Goal: Task Accomplishment & Management: Use online tool/utility

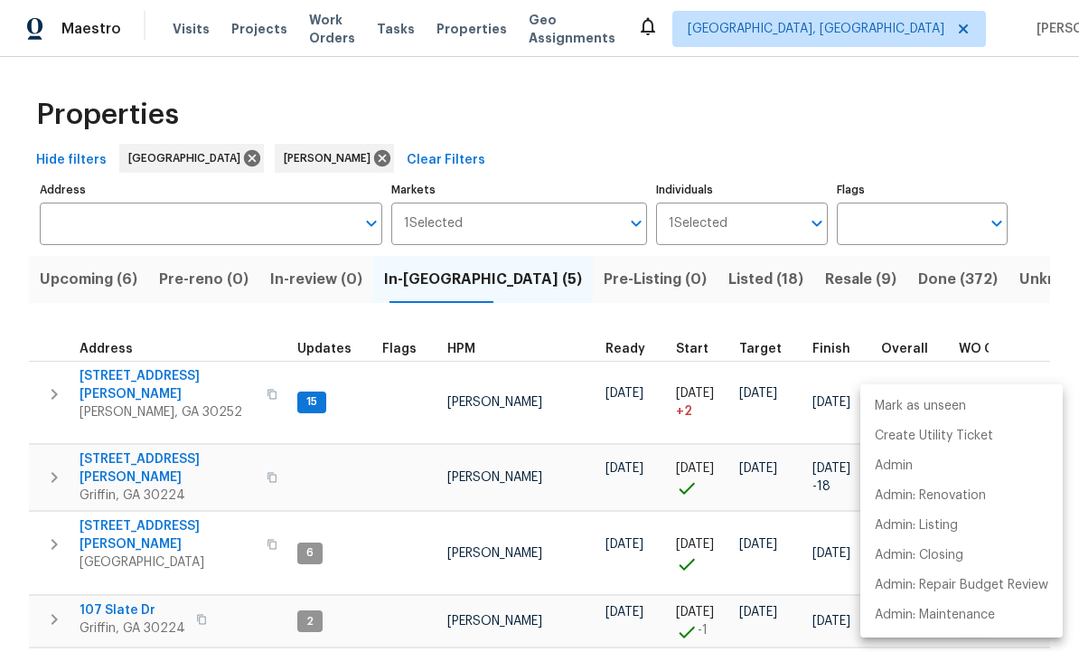
scroll to position [14, 2]
click at [575, 448] on div at bounding box center [539, 326] width 1079 height 652
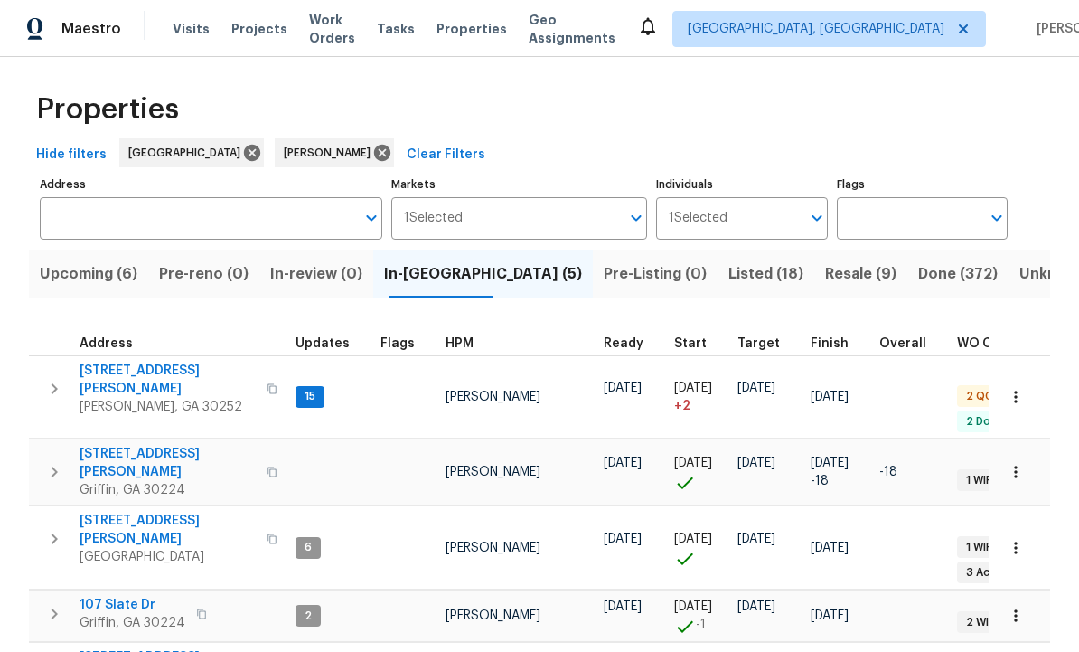
scroll to position [5, 0]
click at [125, 512] on span "45 Kendall Ln" at bounding box center [168, 530] width 176 height 36
click at [134, 648] on span "1104 Maple Dr" at bounding box center [140, 657] width 120 height 18
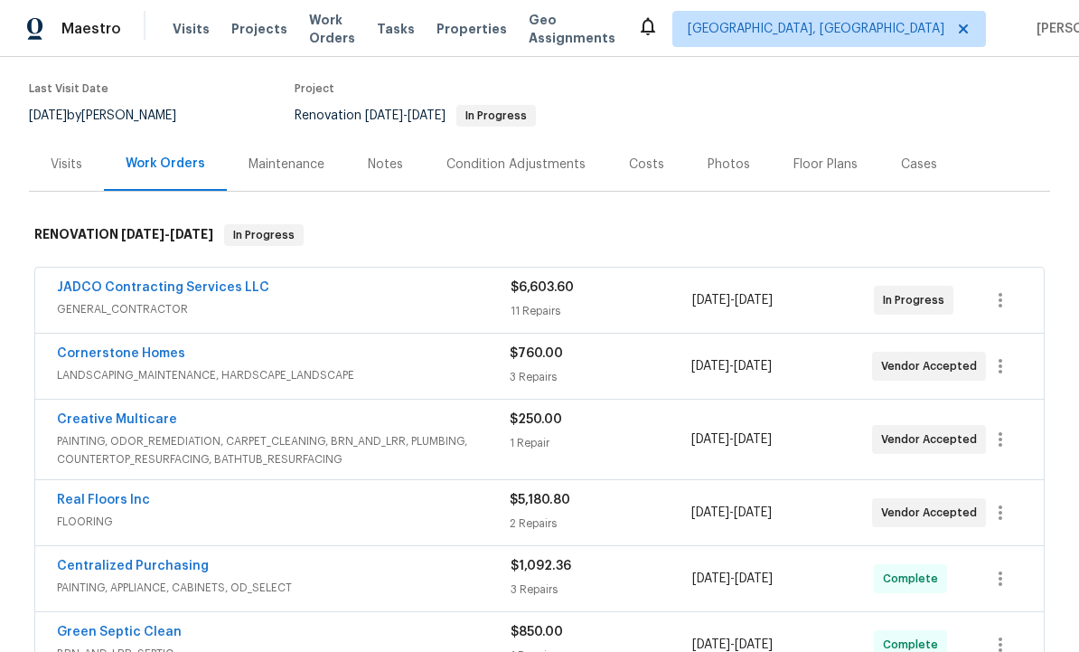
scroll to position [136, 0]
click at [118, 496] on link "Real Floors Inc" at bounding box center [103, 500] width 93 height 13
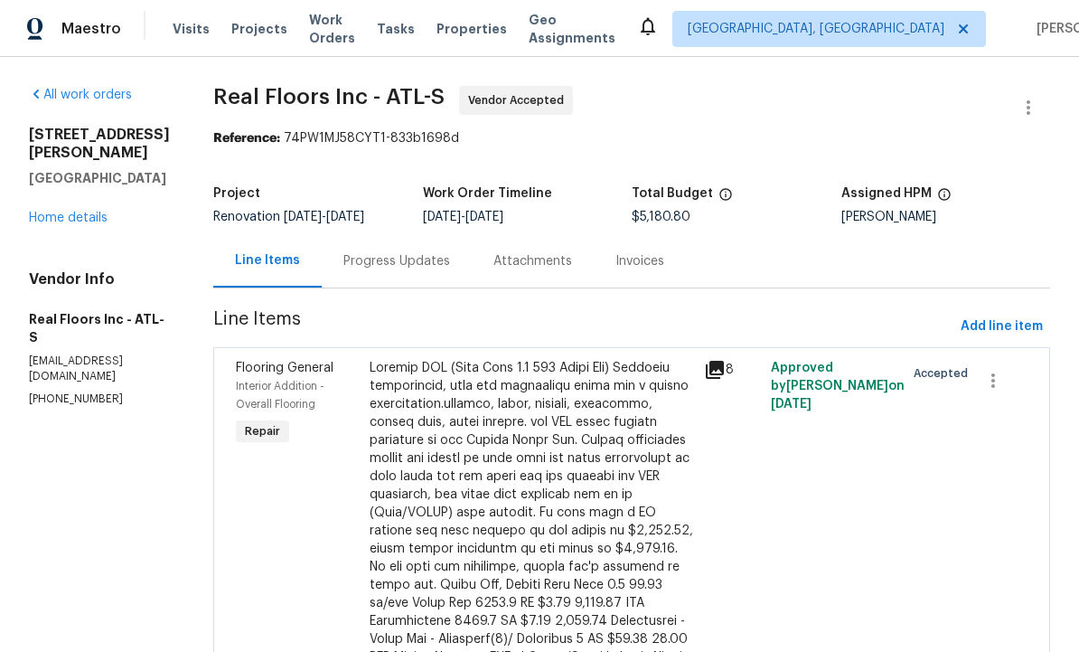
click at [404, 261] on div "Progress Updates" at bounding box center [397, 261] width 107 height 18
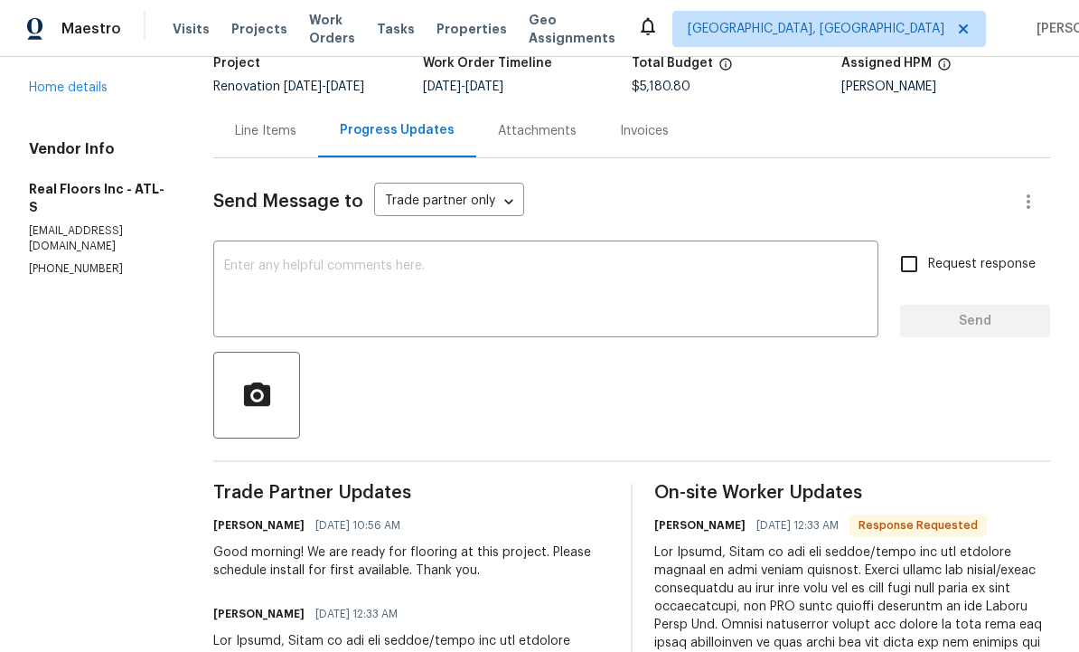
scroll to position [122, 0]
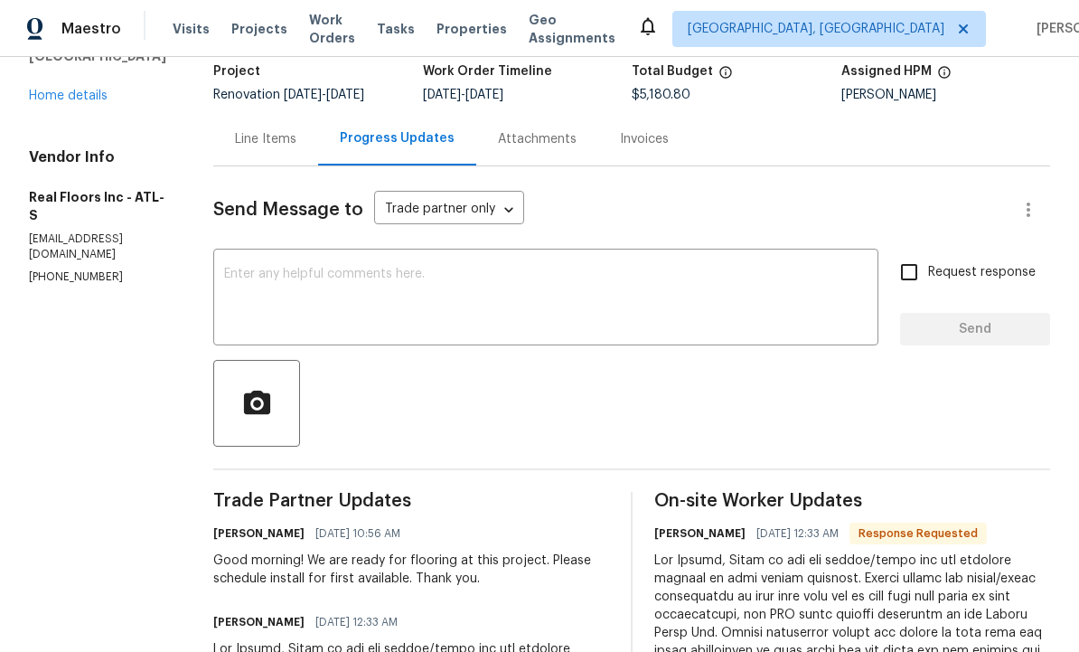
click at [395, 307] on textarea at bounding box center [546, 299] width 644 height 63
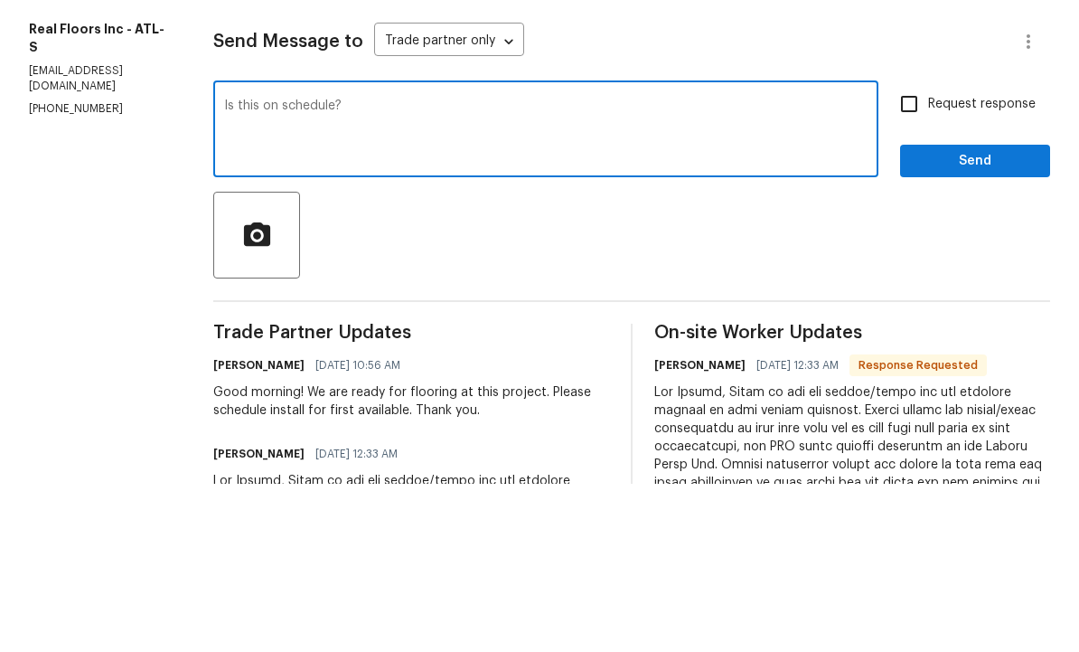
type textarea "Is this on schedule?"
click at [925, 253] on input "Request response" at bounding box center [909, 272] width 38 height 38
checkbox input "true"
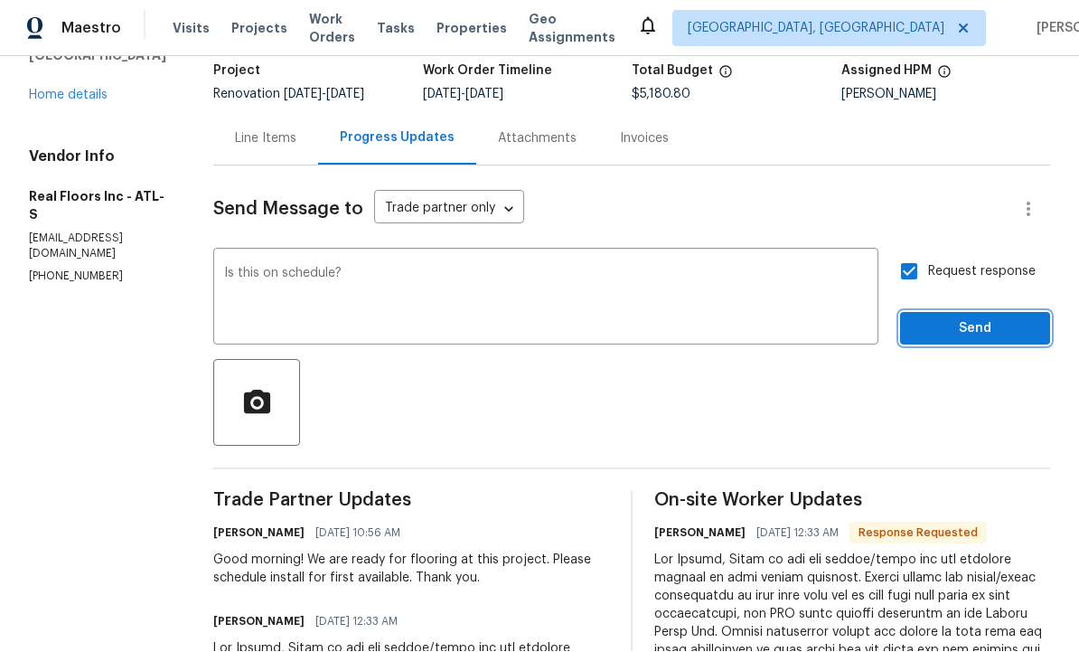
click at [992, 318] on span "Send" at bounding box center [975, 329] width 121 height 23
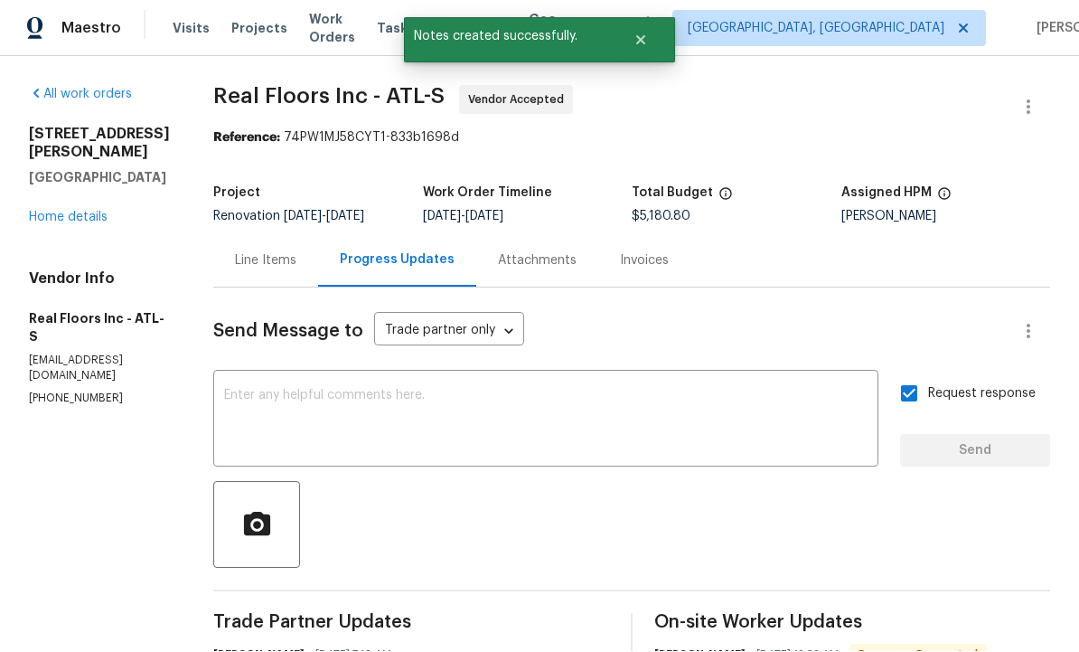
scroll to position [0, 0]
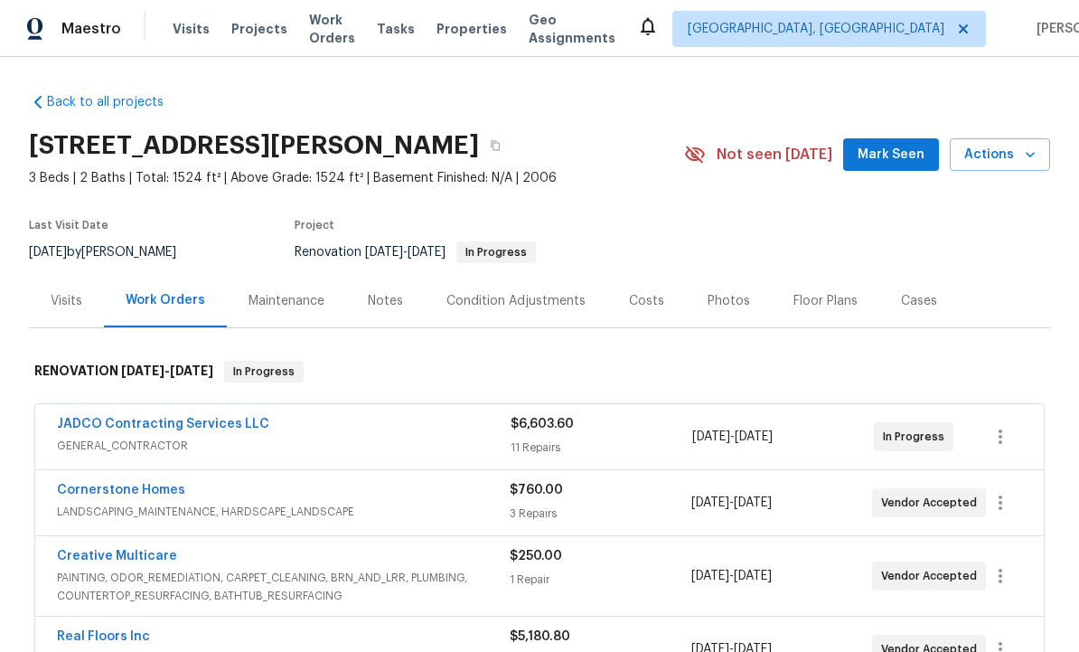
click at [196, 421] on link "JADCO Contracting Services LLC" at bounding box center [163, 424] width 212 height 13
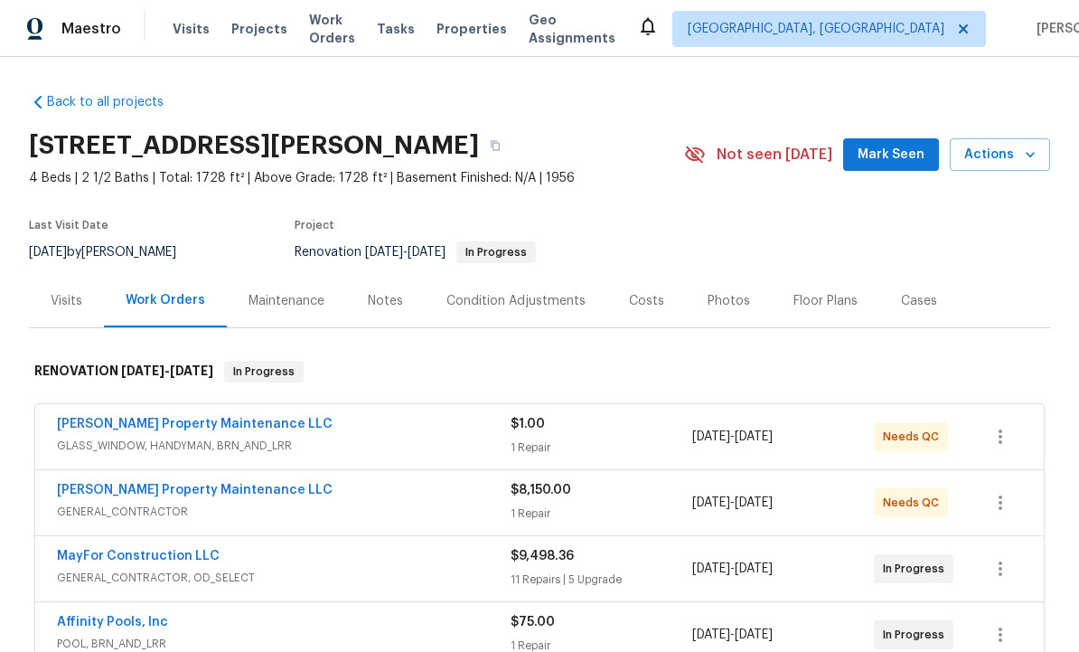
click at [885, 146] on span "Mark Seen" at bounding box center [891, 155] width 67 height 23
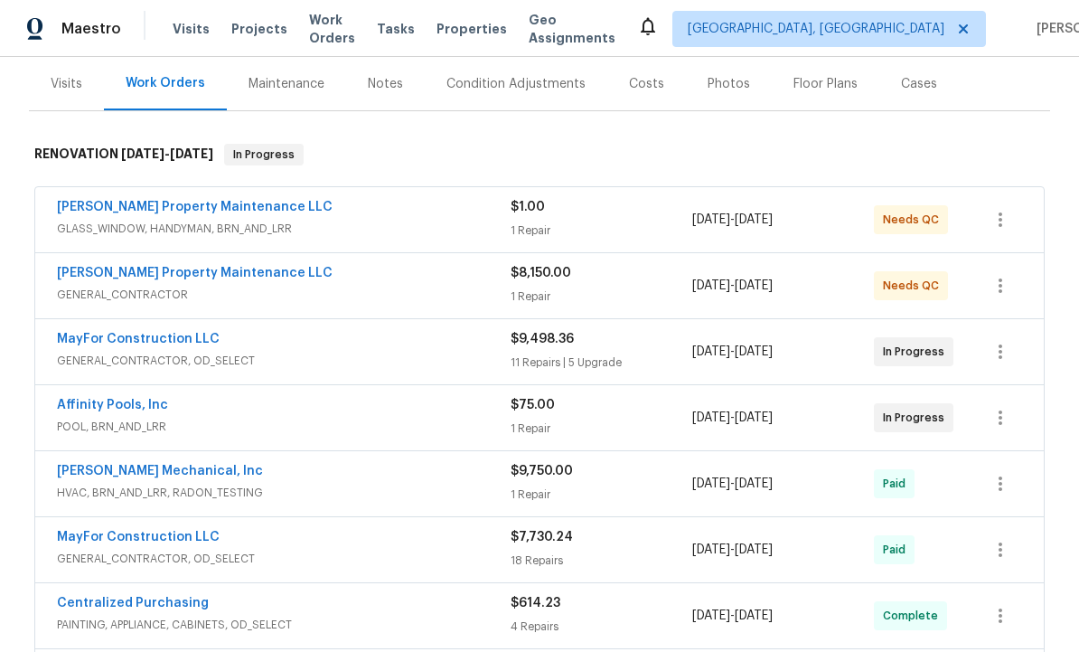
scroll to position [218, 0]
click at [183, 278] on link "[PERSON_NAME] Property Maintenance LLC" at bounding box center [195, 272] width 276 height 13
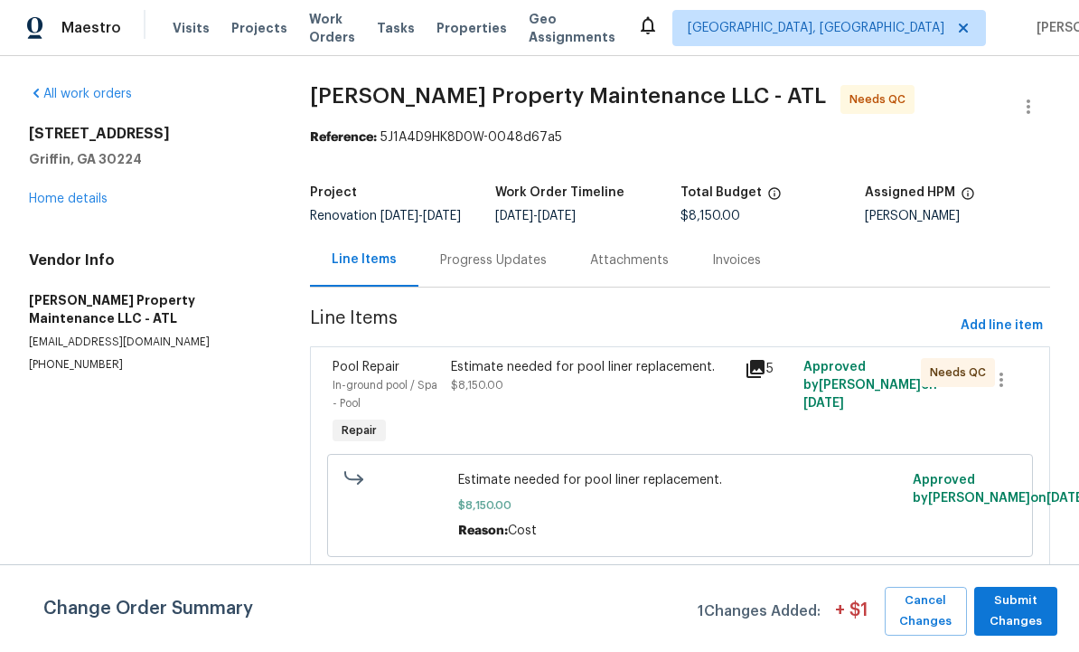
click at [589, 424] on div "Estimate needed for pool liner replacement. $8,150.00" at bounding box center [593, 403] width 294 height 101
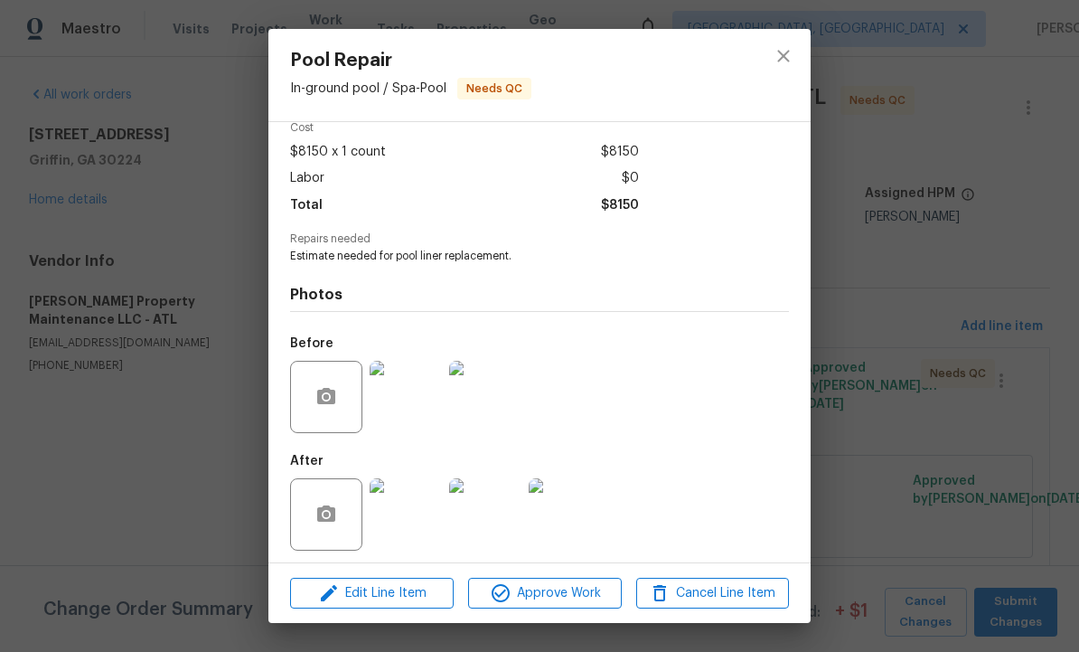
scroll to position [95, 0]
click at [574, 506] on img at bounding box center [565, 515] width 72 height 72
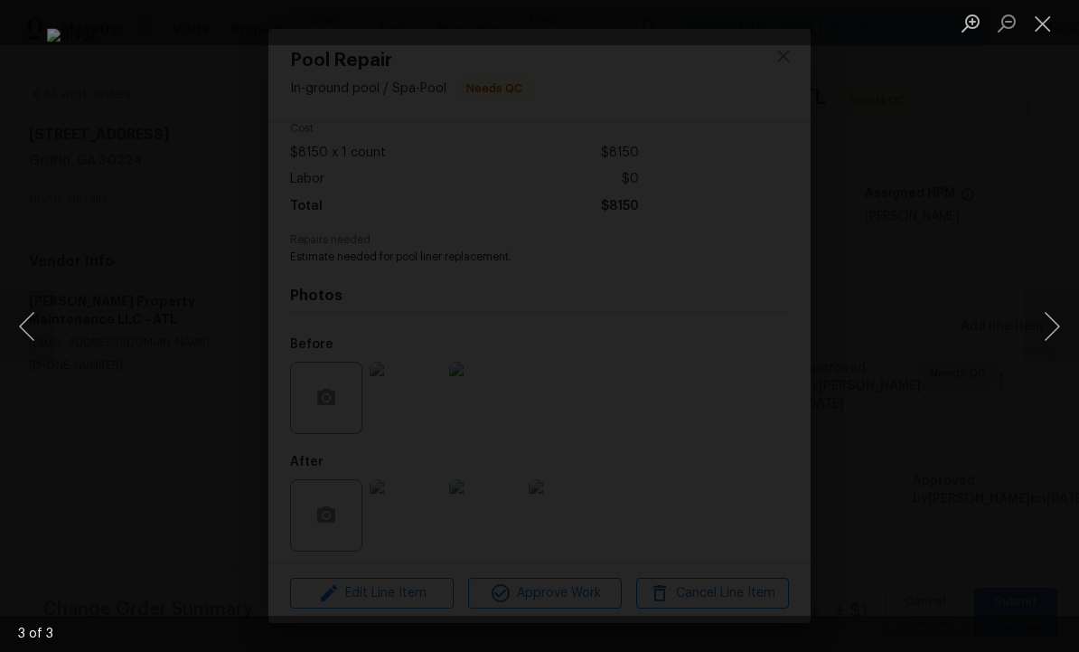
click at [1046, 329] on button "Next image" at bounding box center [1052, 326] width 54 height 72
click at [1046, 325] on button "Next image" at bounding box center [1052, 326] width 54 height 72
click at [1041, 322] on button "Next image" at bounding box center [1052, 326] width 54 height 72
click at [1044, 329] on button "Next image" at bounding box center [1052, 326] width 54 height 72
click at [1043, 329] on button "Next image" at bounding box center [1052, 326] width 54 height 72
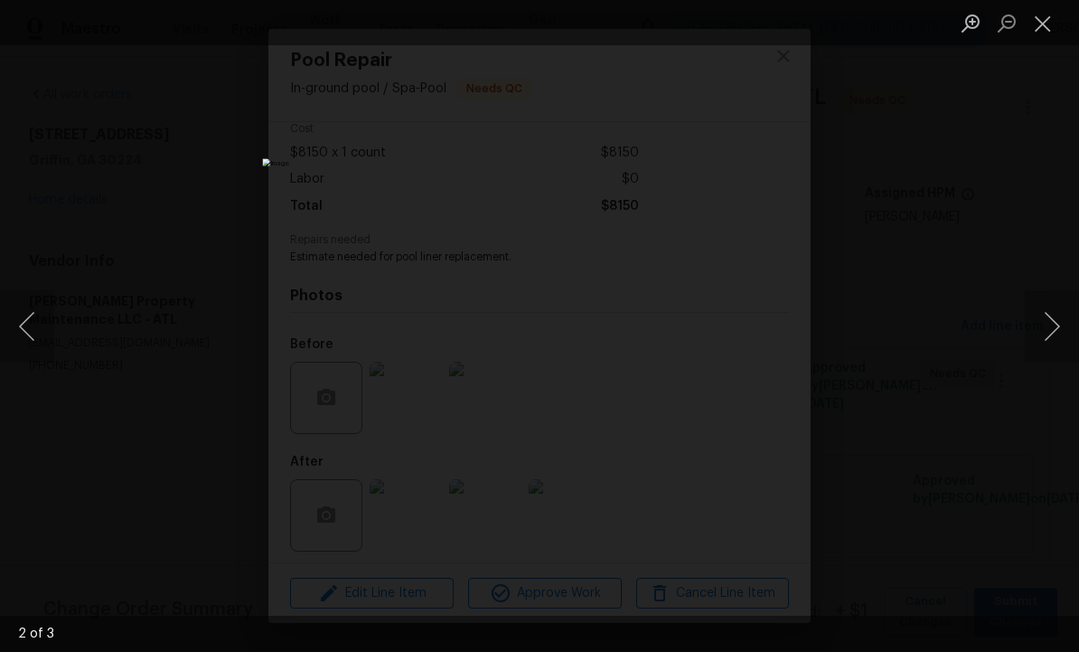
click at [1040, 325] on button "Next image" at bounding box center [1052, 326] width 54 height 72
click at [1042, 326] on button "Next image" at bounding box center [1052, 326] width 54 height 72
click at [1036, 324] on button "Next image" at bounding box center [1052, 326] width 54 height 72
click at [1035, 20] on button "Close lightbox" at bounding box center [1043, 23] width 36 height 32
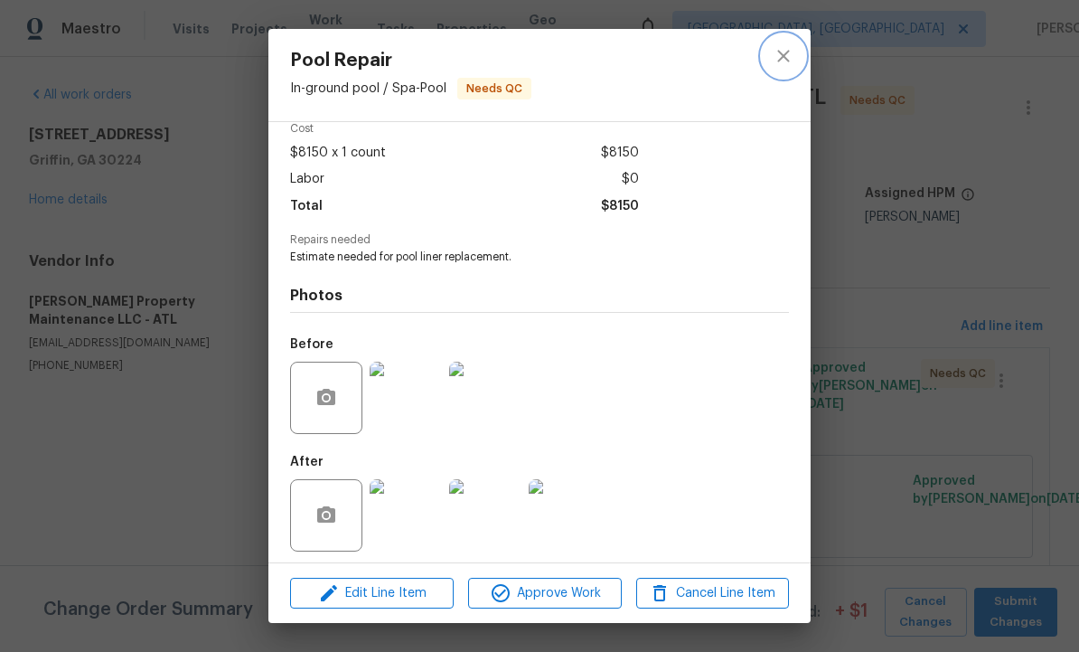
click at [778, 42] on button "close" at bounding box center [783, 55] width 43 height 43
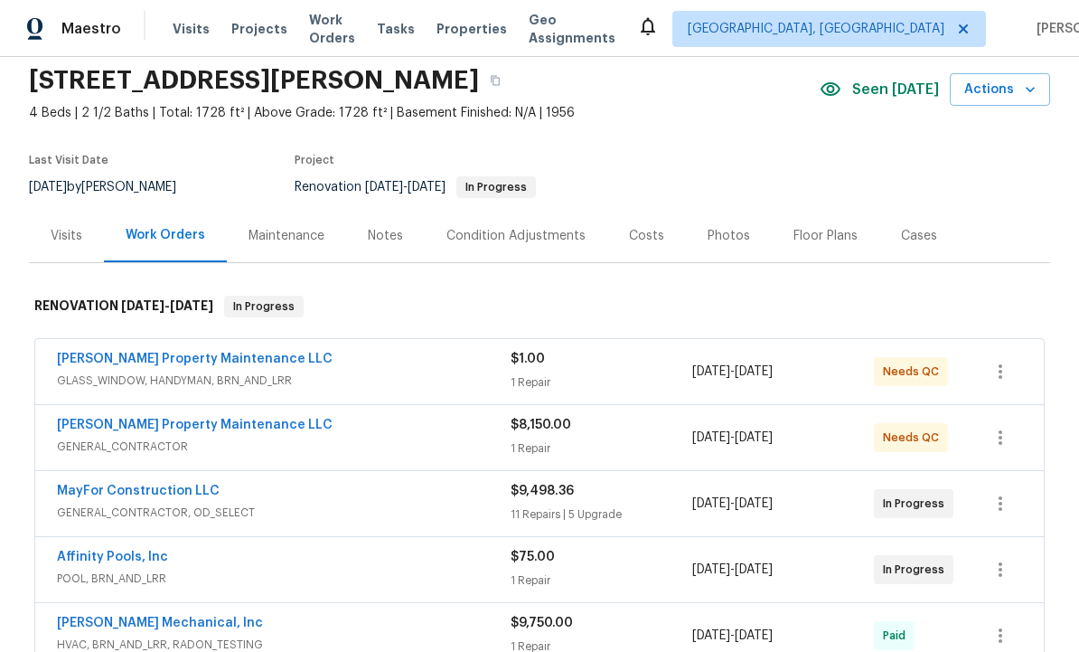
scroll to position [68, 0]
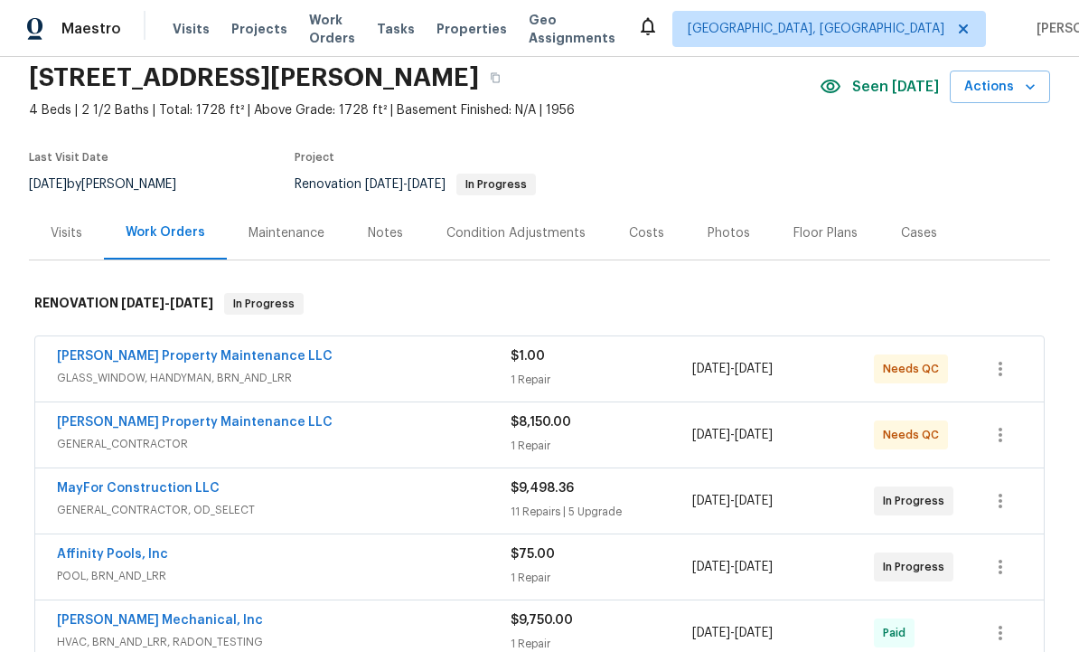
click at [726, 373] on span "[DATE]" at bounding box center [711, 368] width 38 height 13
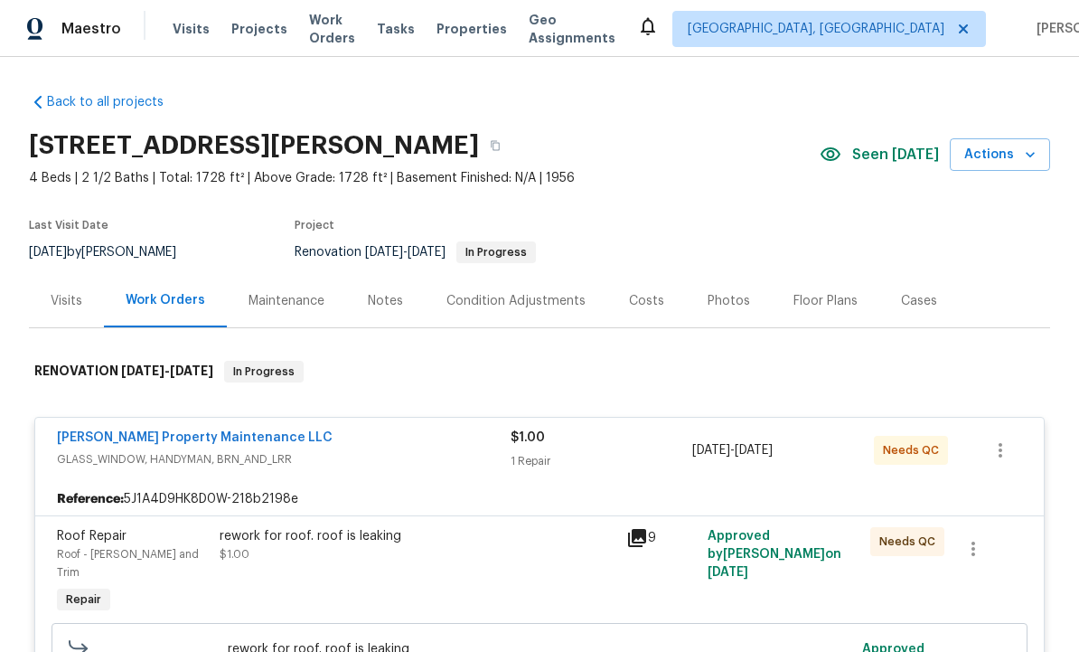
scroll to position [0, 0]
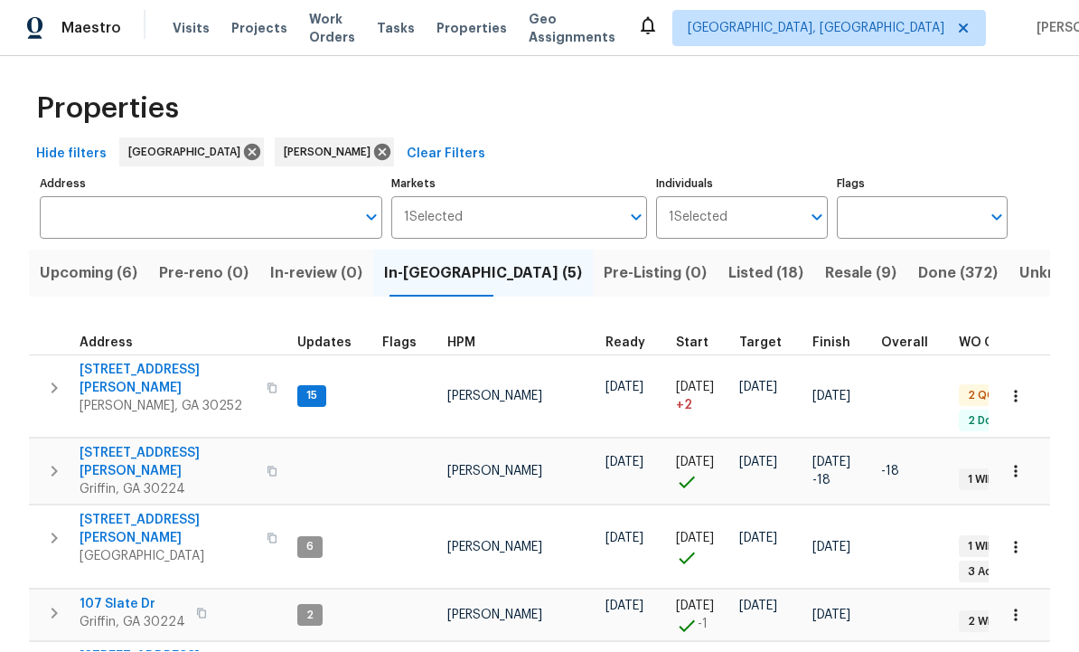
click at [1021, 388] on icon "button" at bounding box center [1016, 397] width 18 height 18
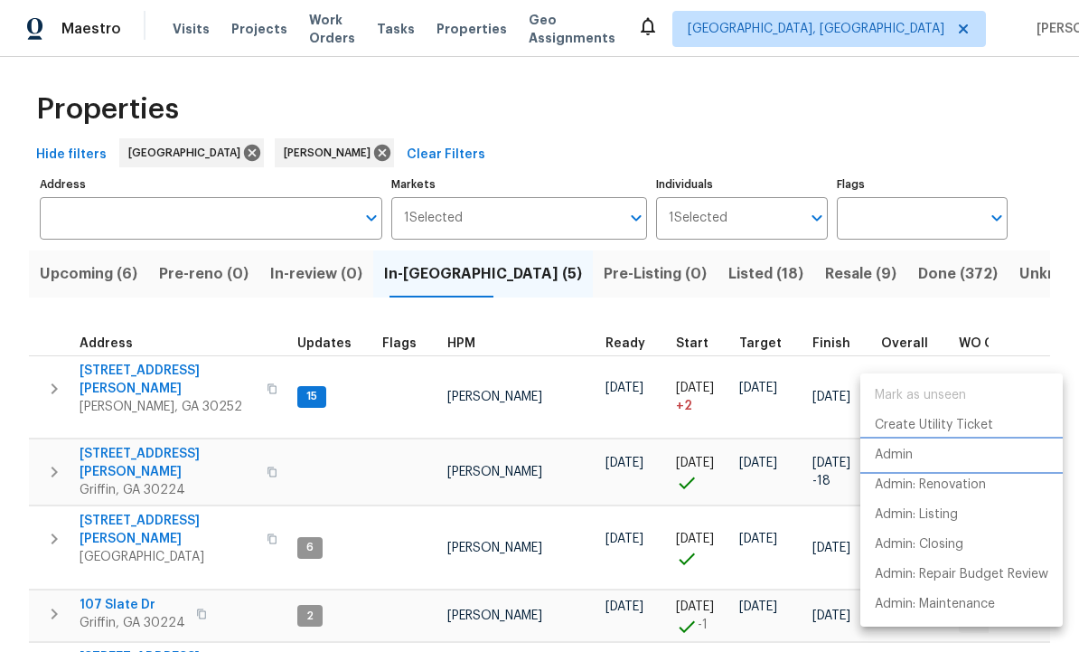
click at [920, 455] on li "Admin" at bounding box center [962, 455] width 202 height 30
click at [424, 519] on div at bounding box center [539, 326] width 1079 height 652
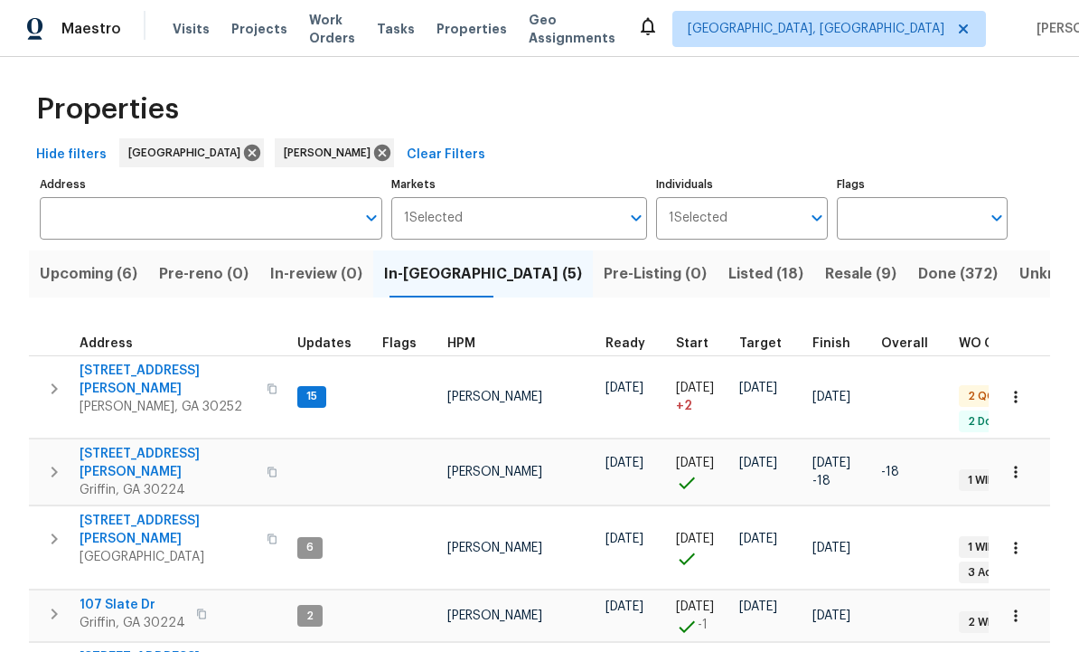
scroll to position [14, 0]
click at [108, 596] on span "107 Slate Dr" at bounding box center [133, 605] width 106 height 18
click at [89, 261] on span "Upcoming (6)" at bounding box center [89, 273] width 98 height 25
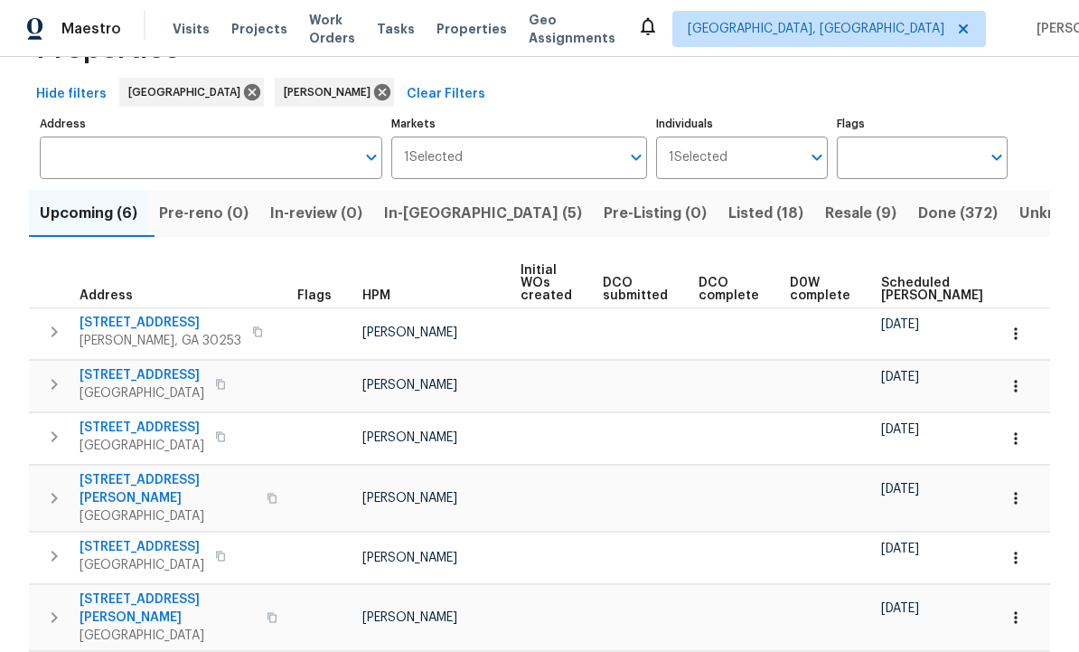
scroll to position [67, 0]
click at [441, 200] on span "In-reno (5)" at bounding box center [483, 212] width 198 height 25
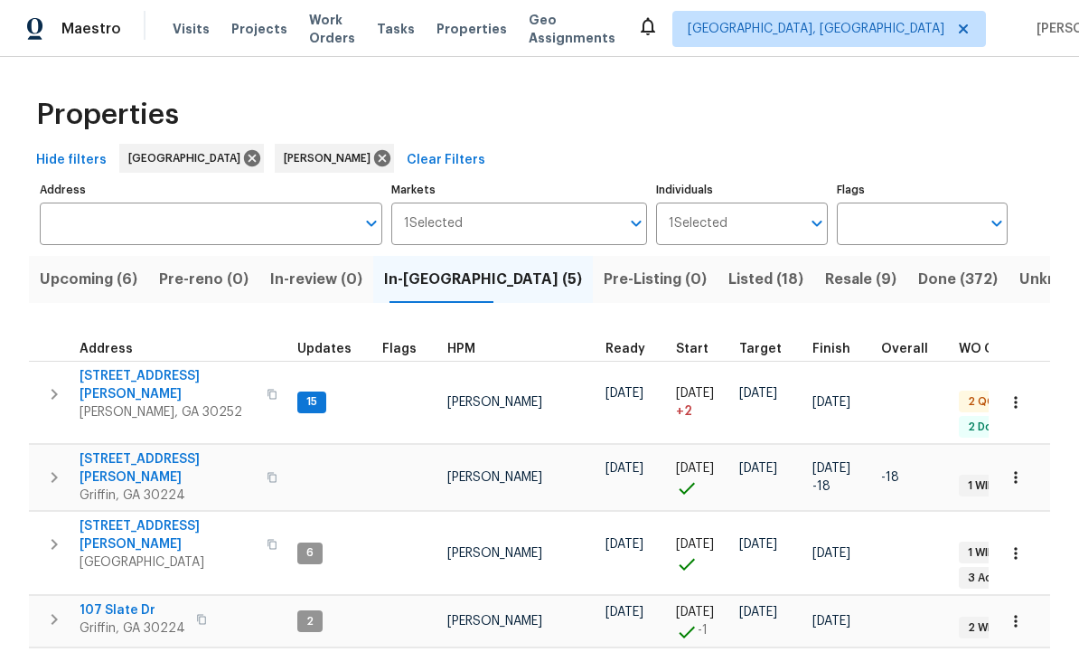
click at [144, 376] on span "111 Harper Rd" at bounding box center [168, 385] width 176 height 36
click at [143, 369] on span "111 Harper Rd" at bounding box center [168, 385] width 176 height 36
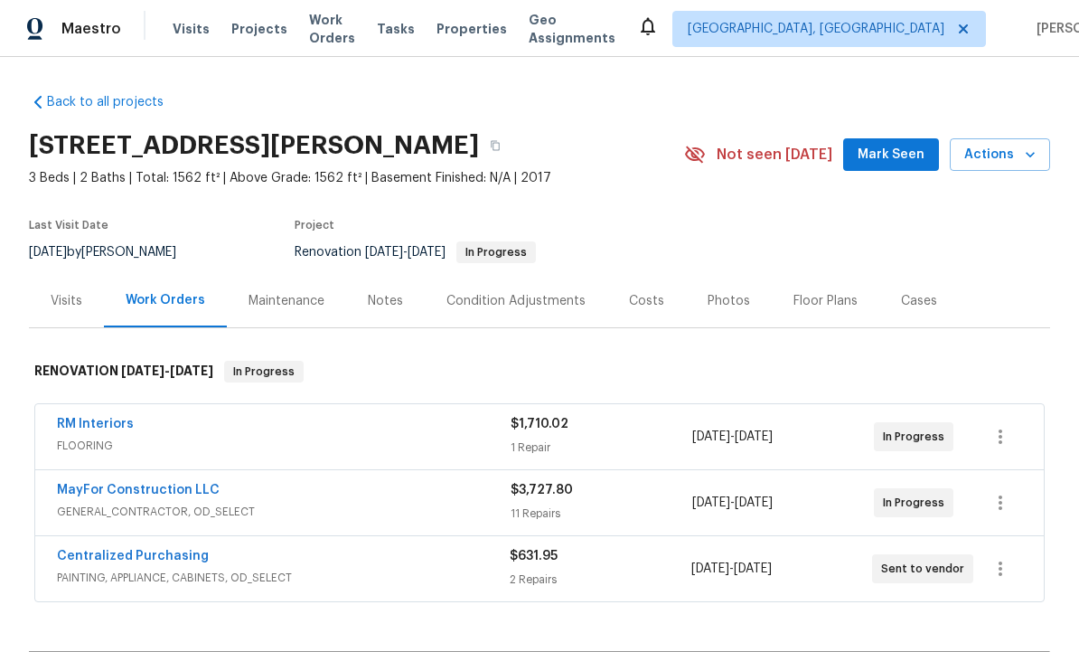
click at [891, 145] on span "Mark Seen" at bounding box center [891, 155] width 67 height 23
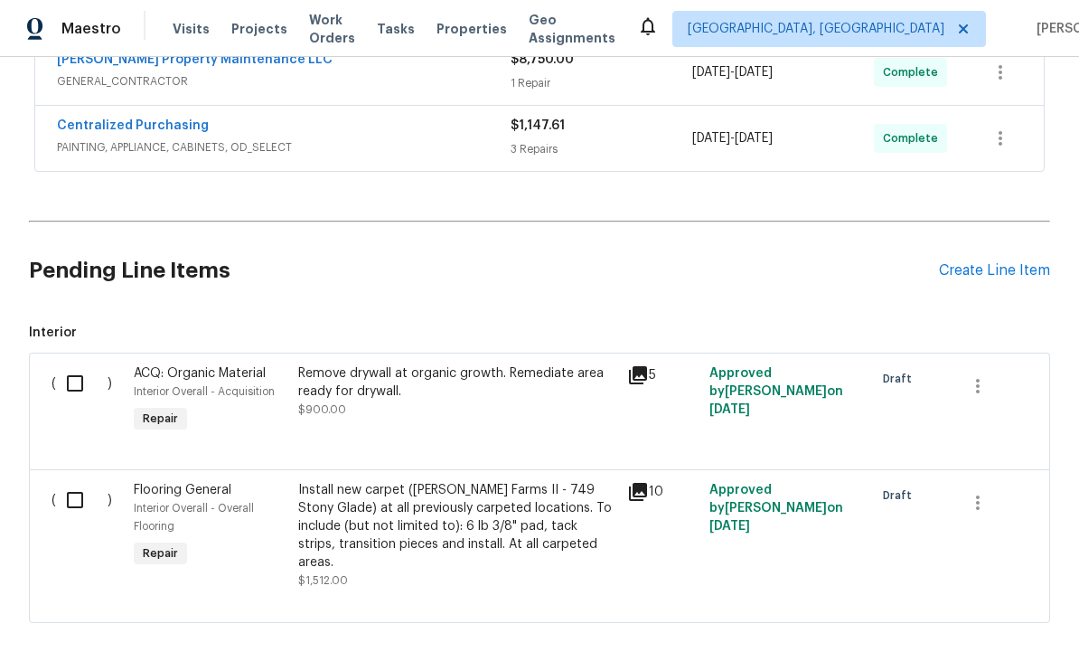
scroll to position [777, 0]
click at [75, 483] on input "checkbox" at bounding box center [82, 501] width 52 height 38
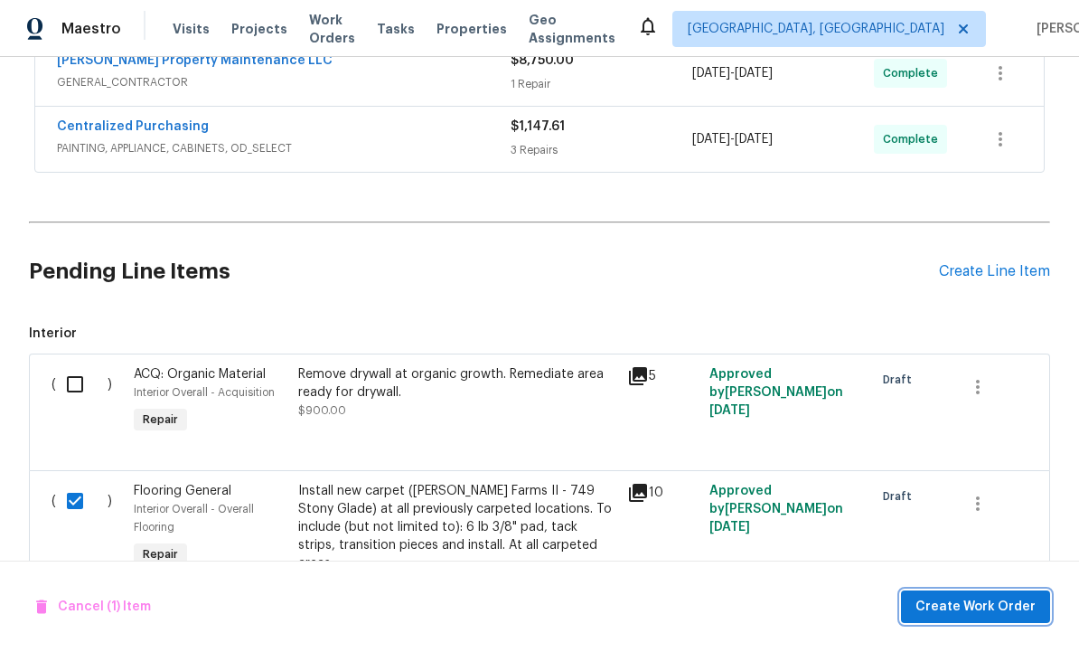
click at [981, 616] on span "Create Work Order" at bounding box center [976, 607] width 120 height 23
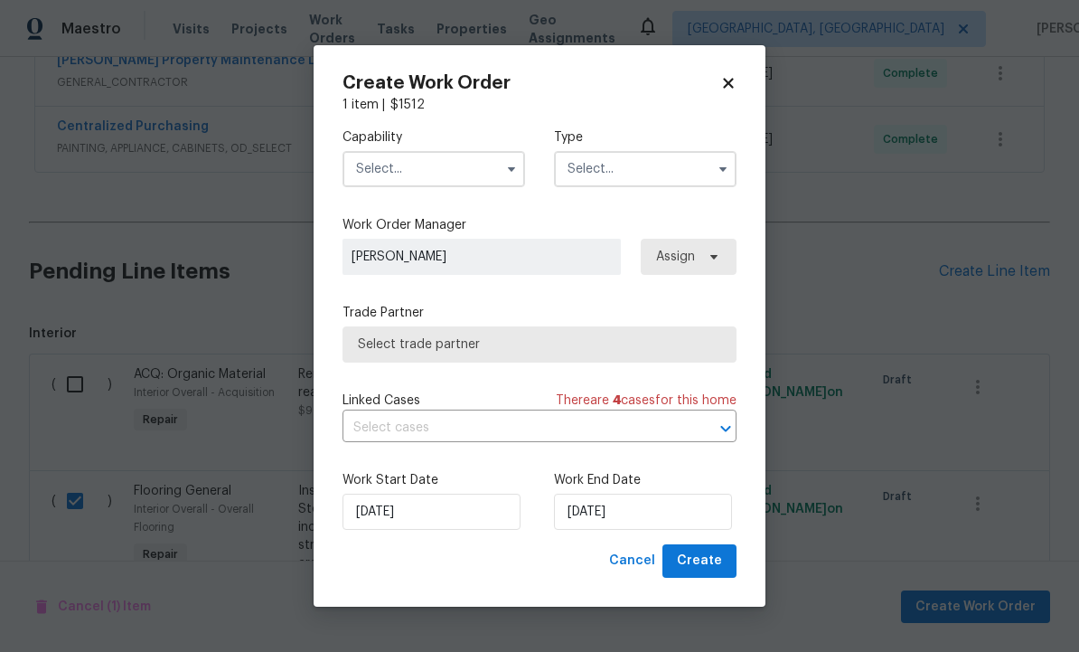
checkbox input "false"
click at [427, 165] on input "text" at bounding box center [434, 169] width 183 height 36
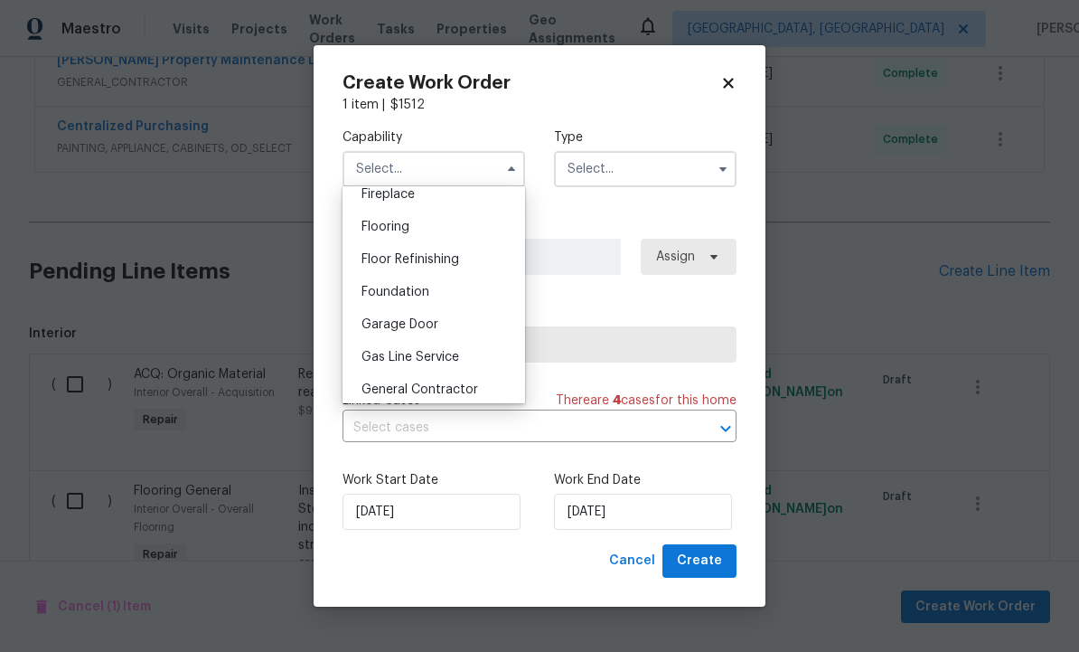
scroll to position [680, 0]
click at [428, 230] on div "Flooring" at bounding box center [434, 228] width 174 height 33
type input "Flooring"
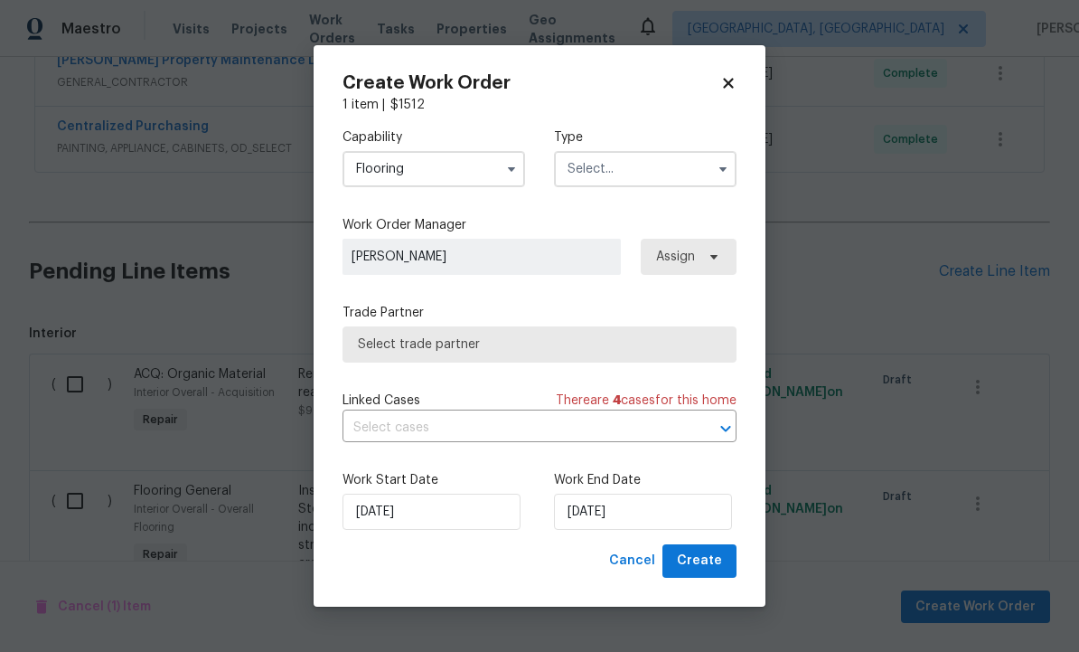
click at [643, 165] on input "text" at bounding box center [645, 169] width 183 height 36
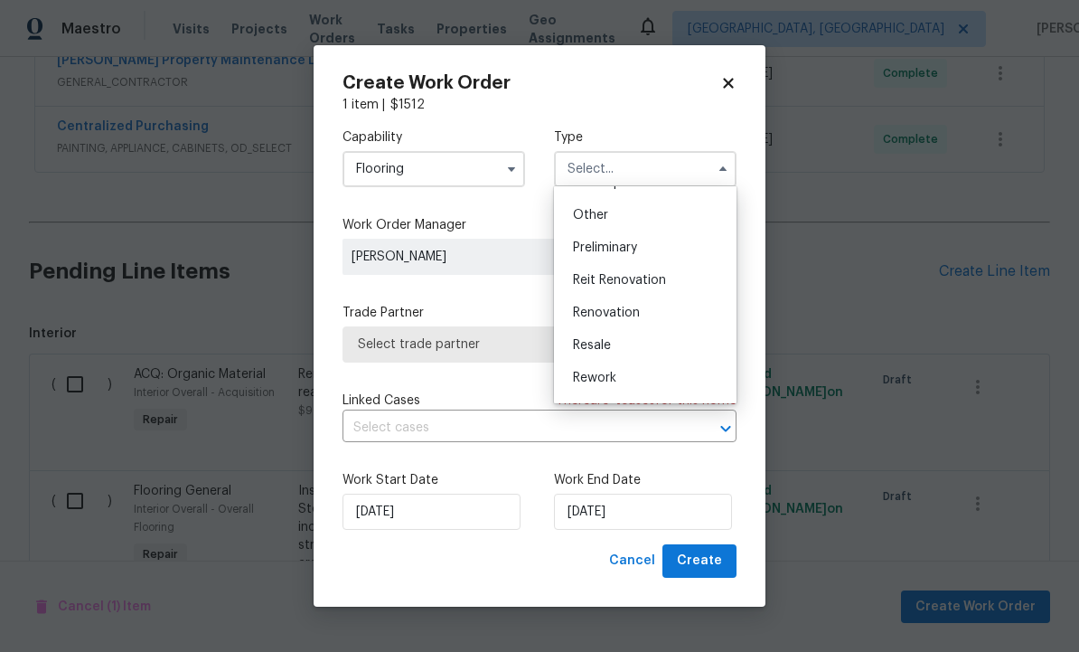
scroll to position [351, 0]
click at [646, 317] on div "Renovation" at bounding box center [646, 312] width 174 height 33
type input "Renovation"
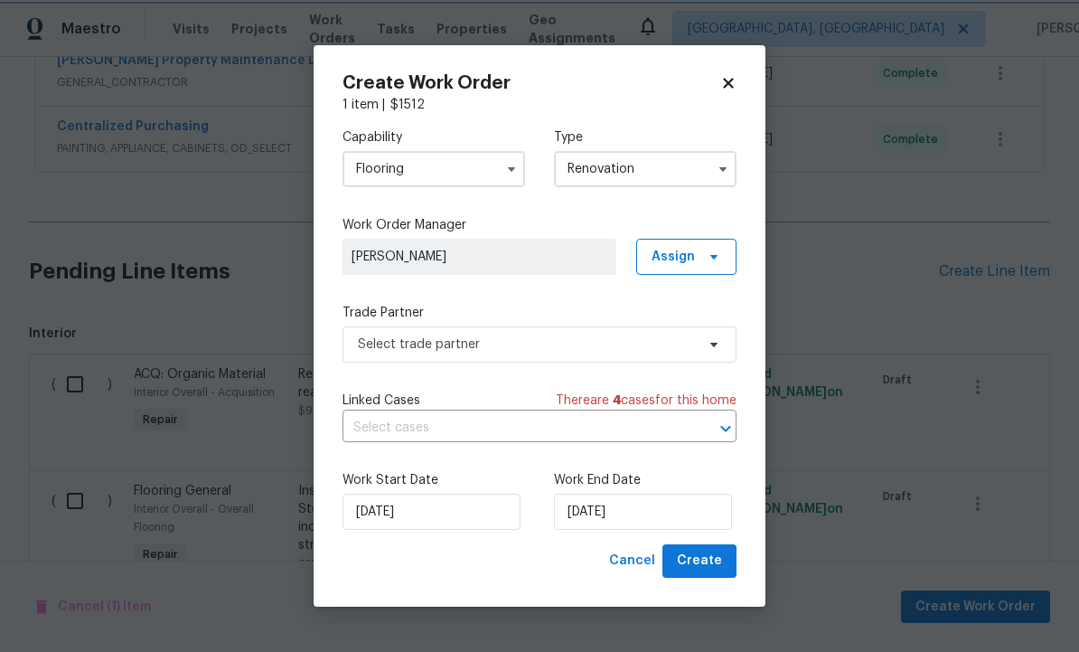
scroll to position [0, 0]
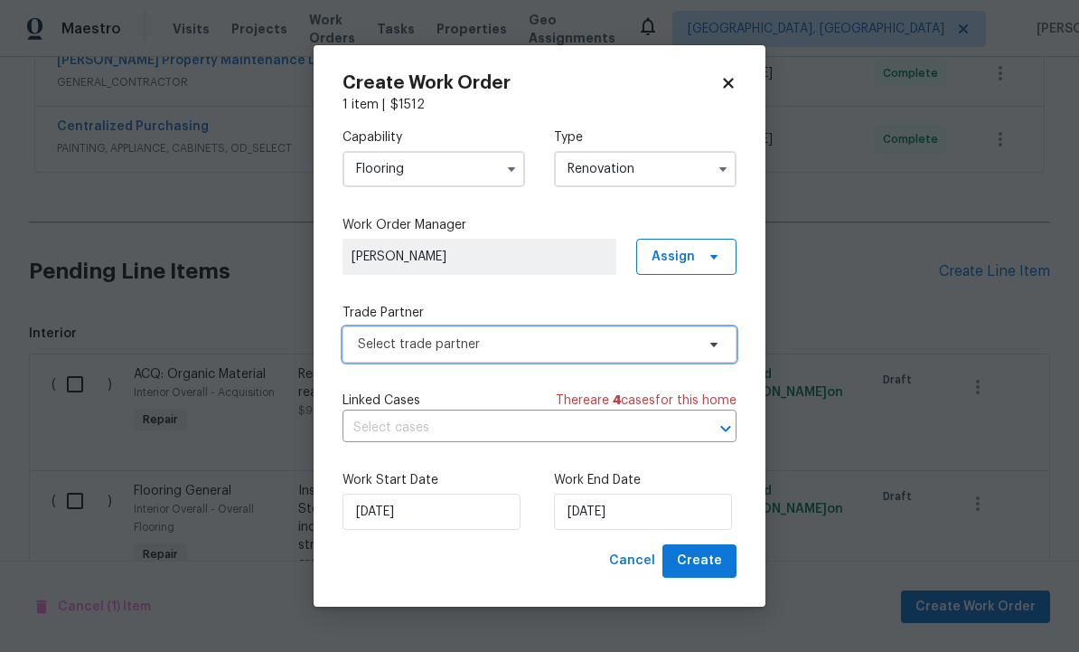
click at [682, 350] on span "Select trade partner" at bounding box center [526, 344] width 337 height 18
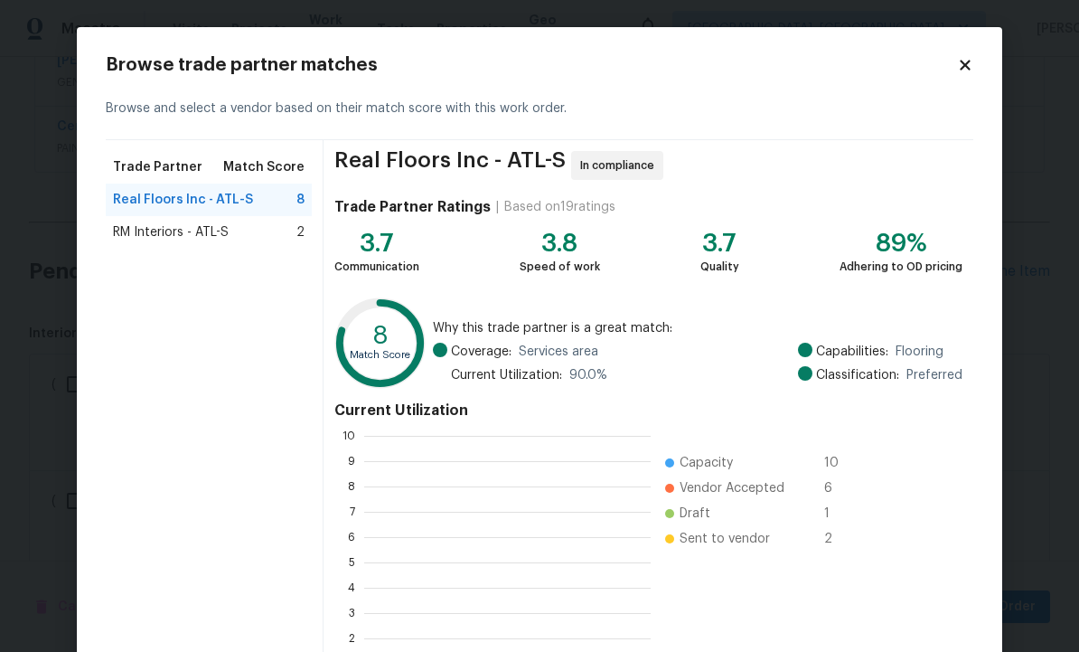
scroll to position [2, 2]
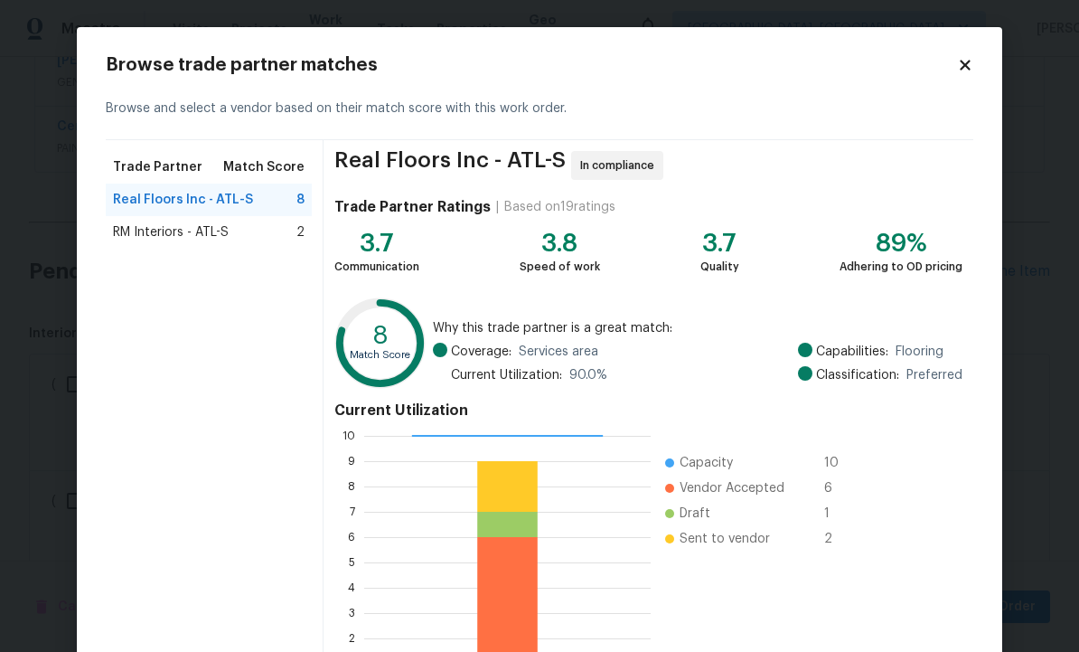
click at [200, 236] on span "RM Interiors - ATL-S" at bounding box center [171, 232] width 116 height 18
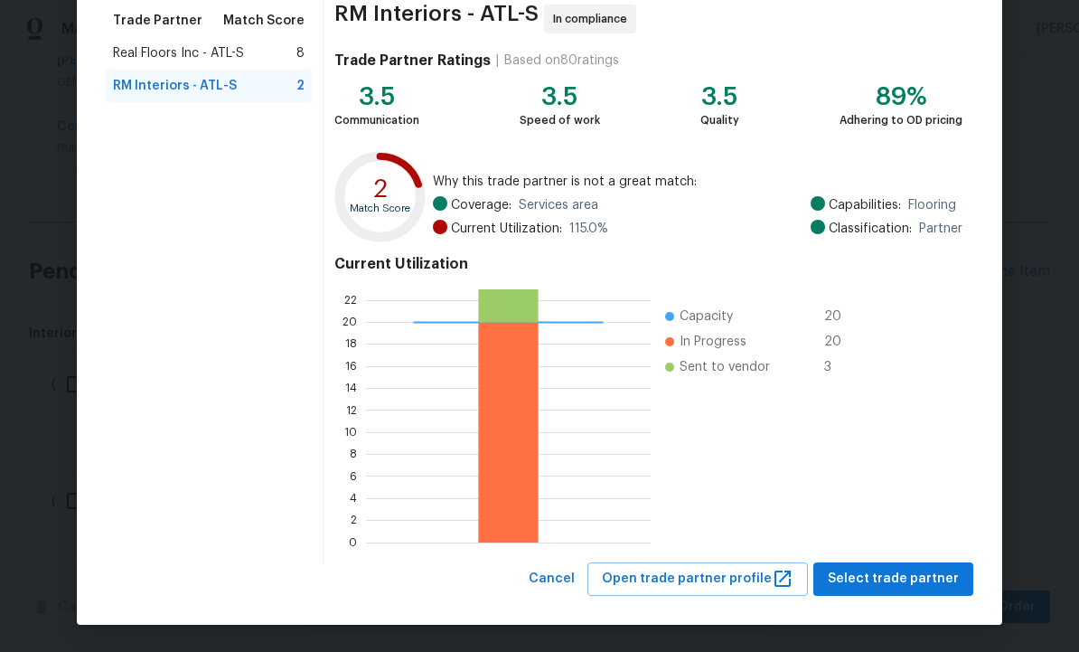
scroll to position [146, 0]
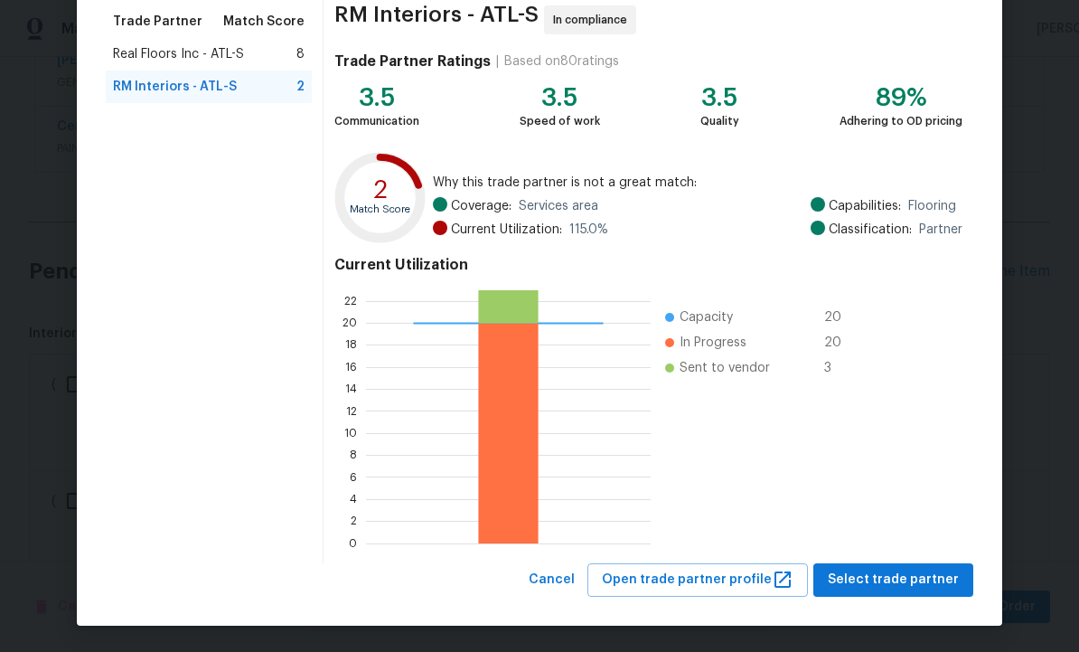
click at [174, 61] on span "Real Floors Inc - ATL-S" at bounding box center [178, 54] width 131 height 18
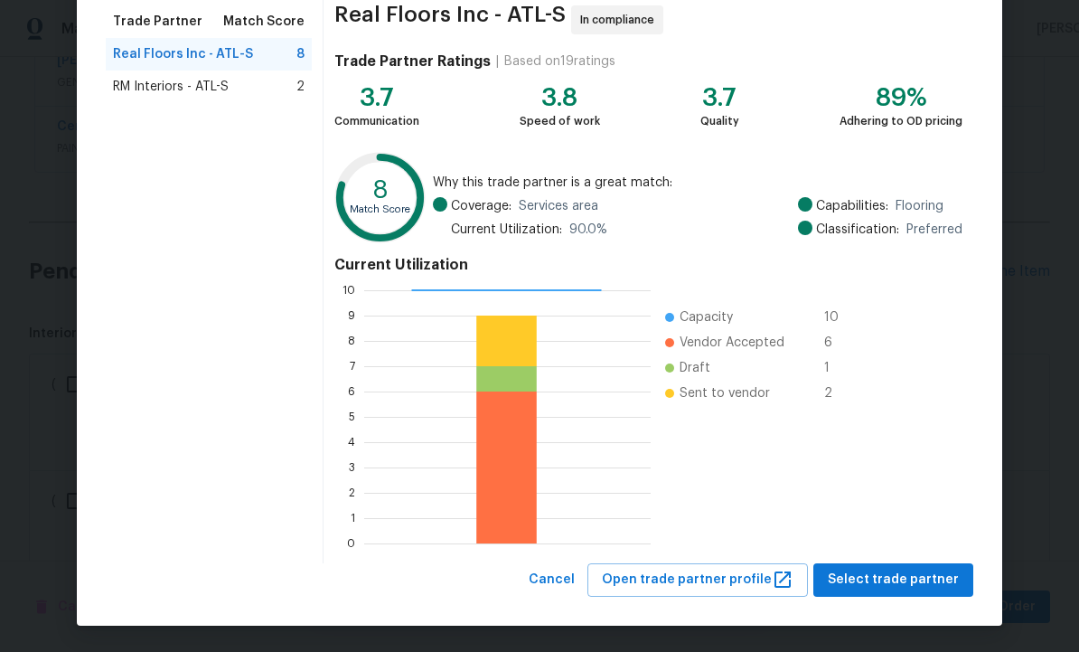
click at [194, 87] on span "RM Interiors - ATL-S" at bounding box center [171, 87] width 116 height 18
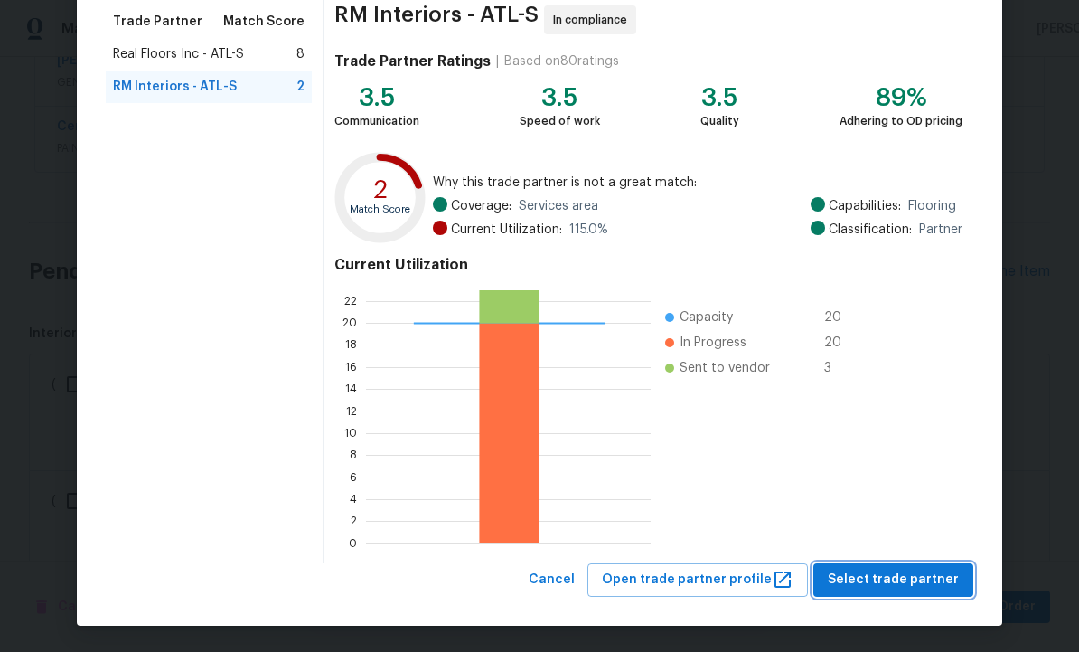
click at [885, 573] on span "Select trade partner" at bounding box center [893, 580] width 131 height 23
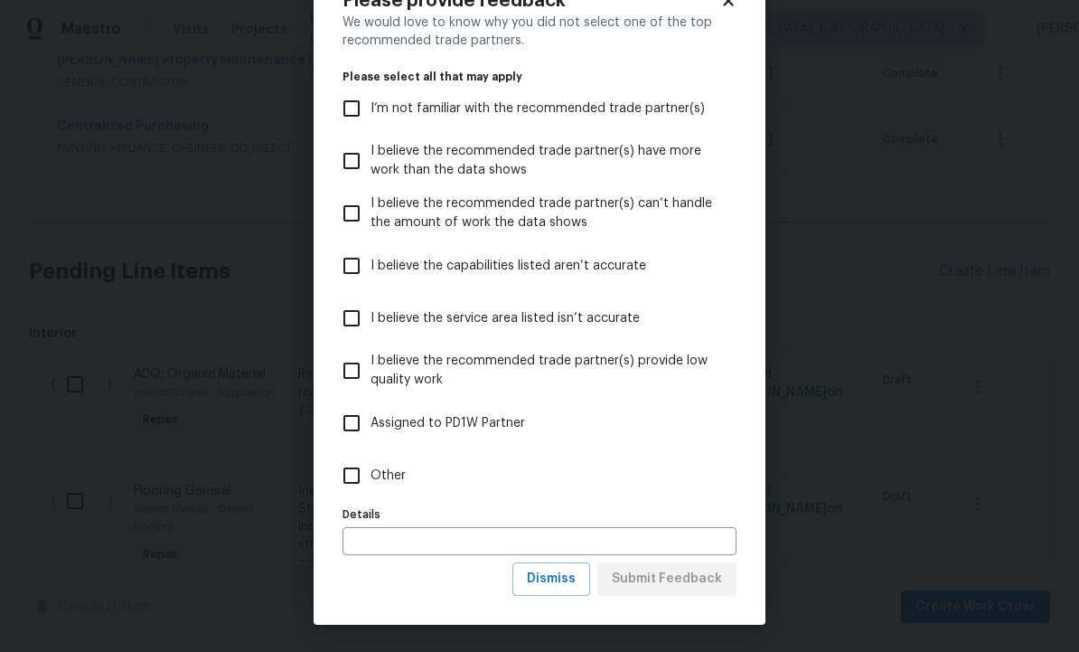
scroll to position [65, 0]
click at [556, 586] on span "Dismiss" at bounding box center [551, 579] width 49 height 23
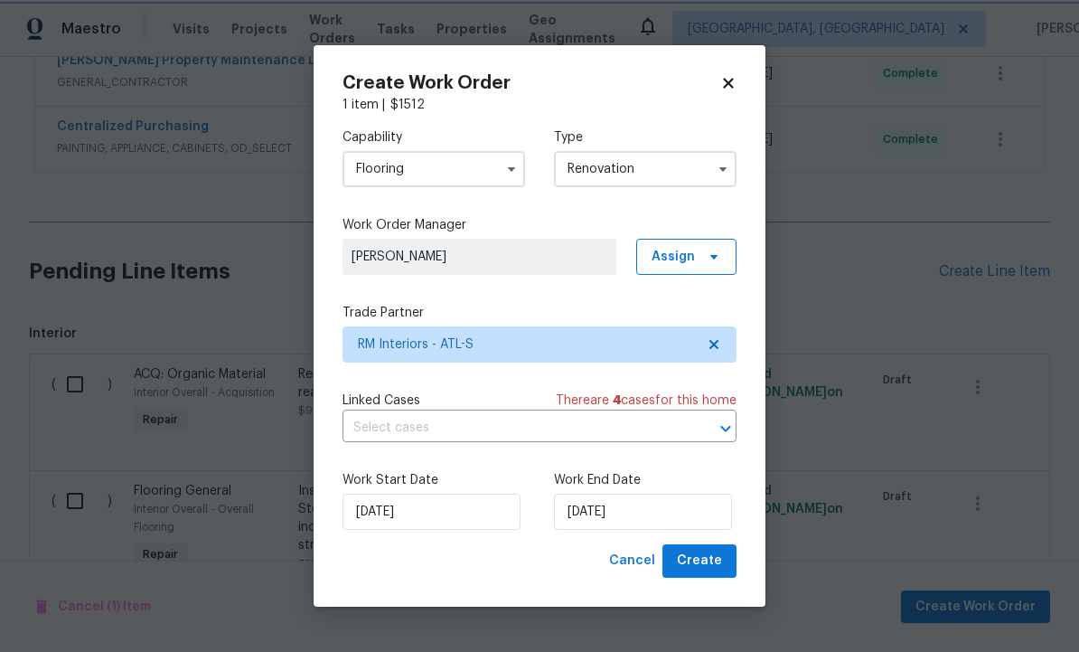
scroll to position [0, 0]
click at [655, 508] on input "[DATE]" at bounding box center [643, 512] width 178 height 36
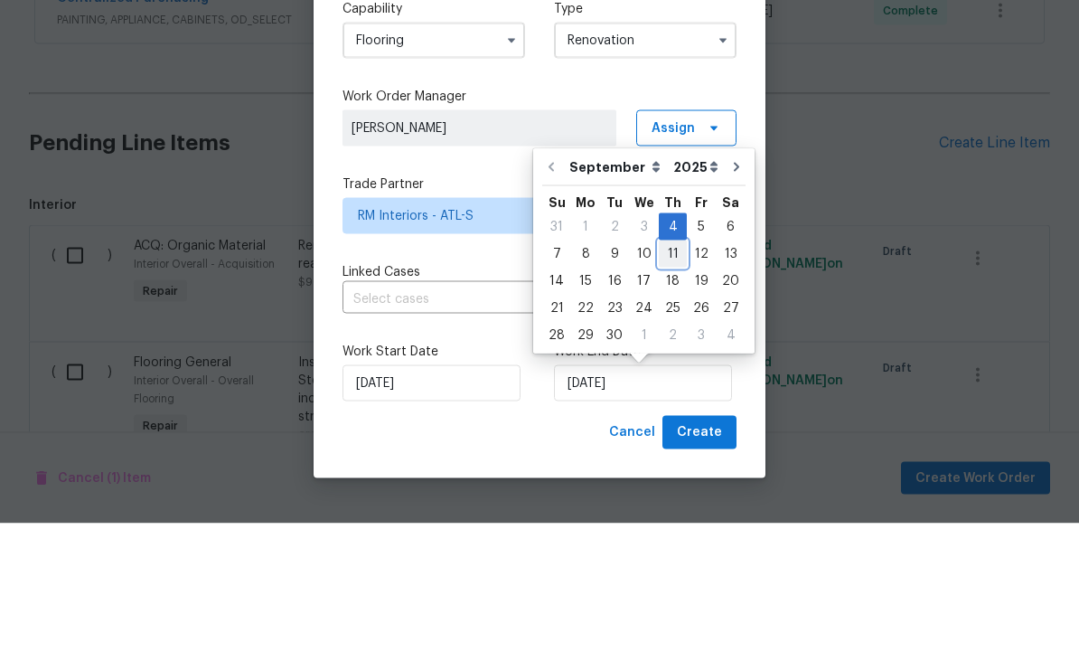
click at [671, 370] on div "11" at bounding box center [673, 382] width 28 height 25
type input "[DATE]"
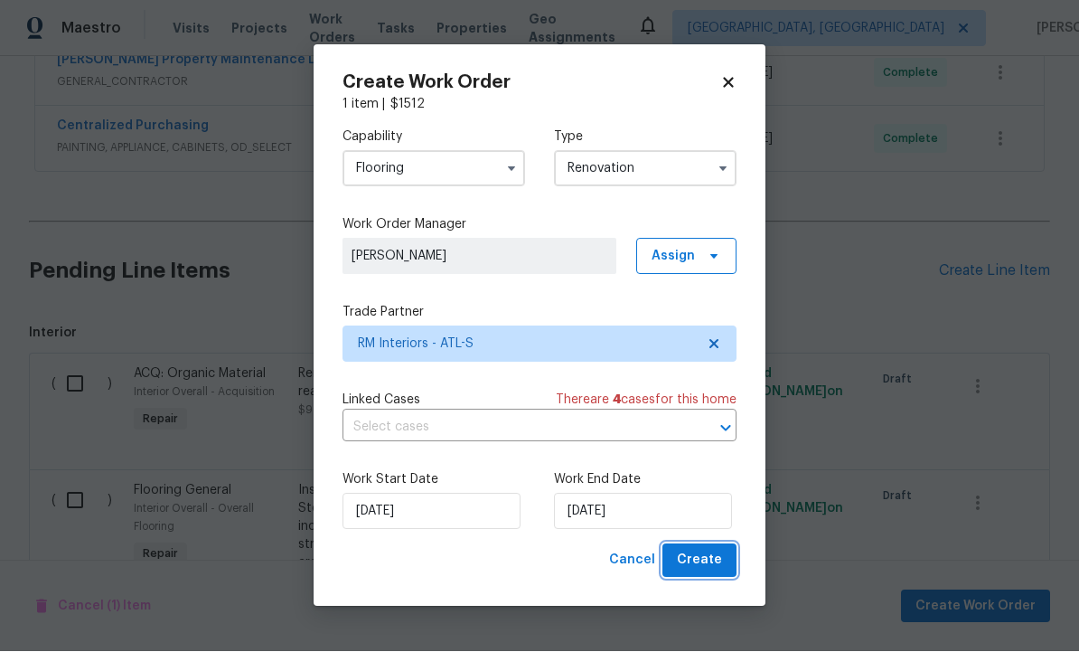
click at [706, 572] on span "Create" at bounding box center [699, 561] width 45 height 23
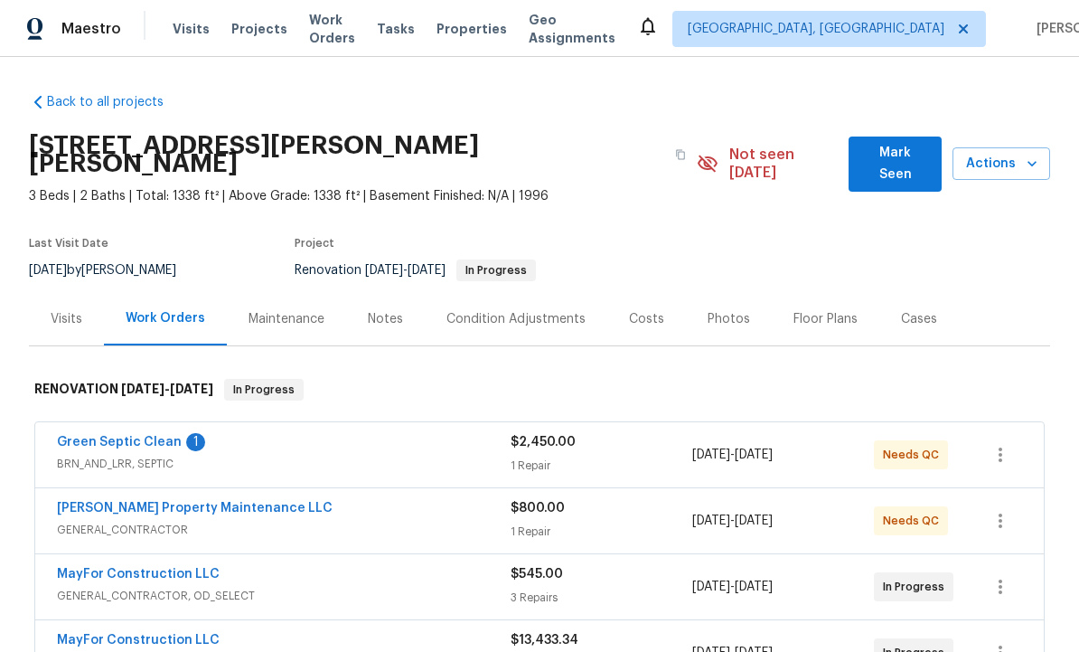
click at [143, 436] on link "Green Septic Clean" at bounding box center [119, 442] width 125 height 13
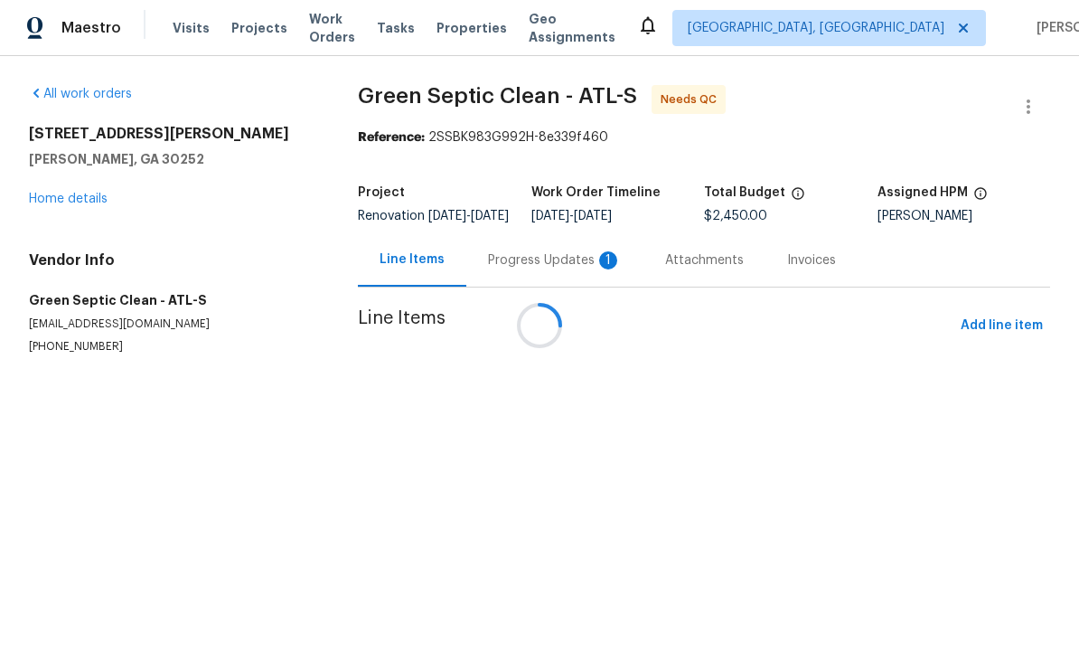
scroll to position [1, 0]
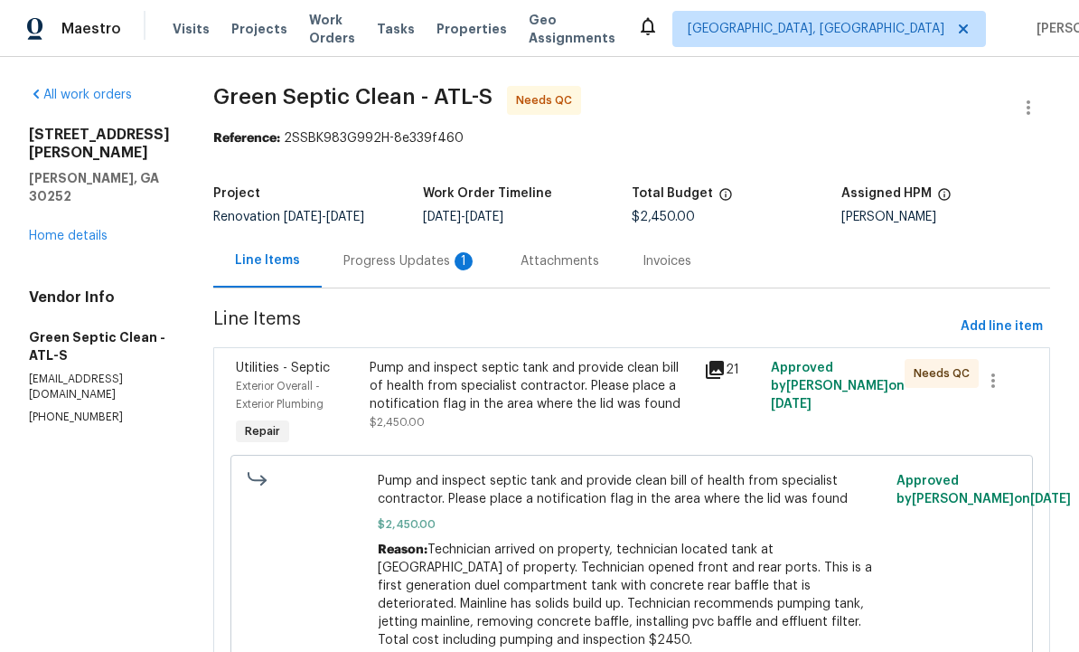
click at [429, 260] on div "Progress Updates 1" at bounding box center [411, 261] width 134 height 18
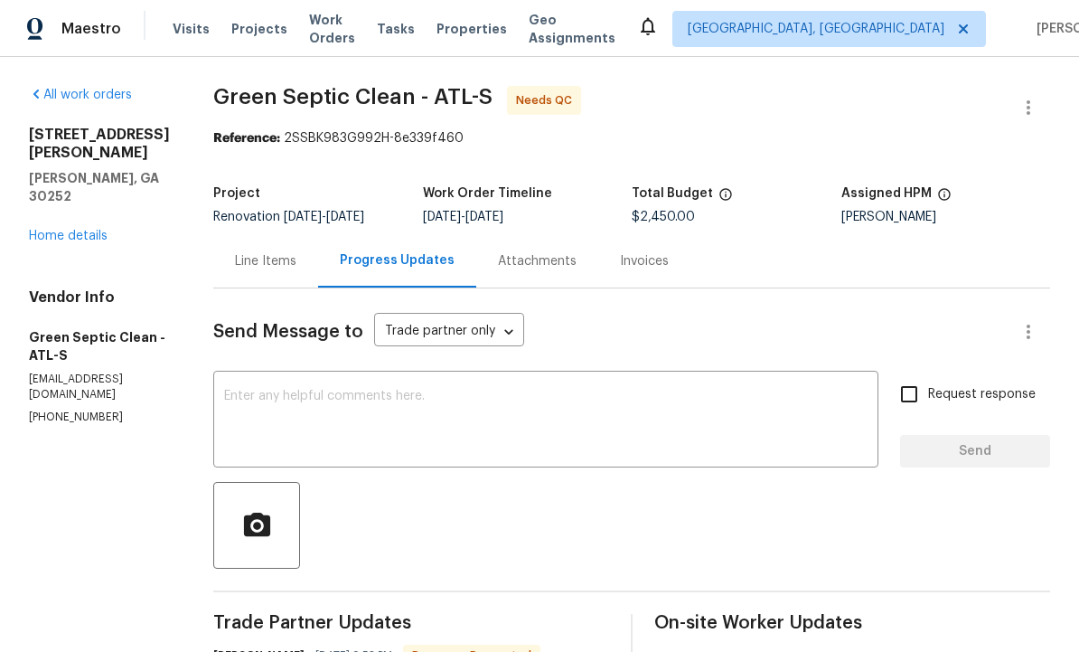
click at [282, 255] on div "Line Items" at bounding box center [265, 261] width 61 height 18
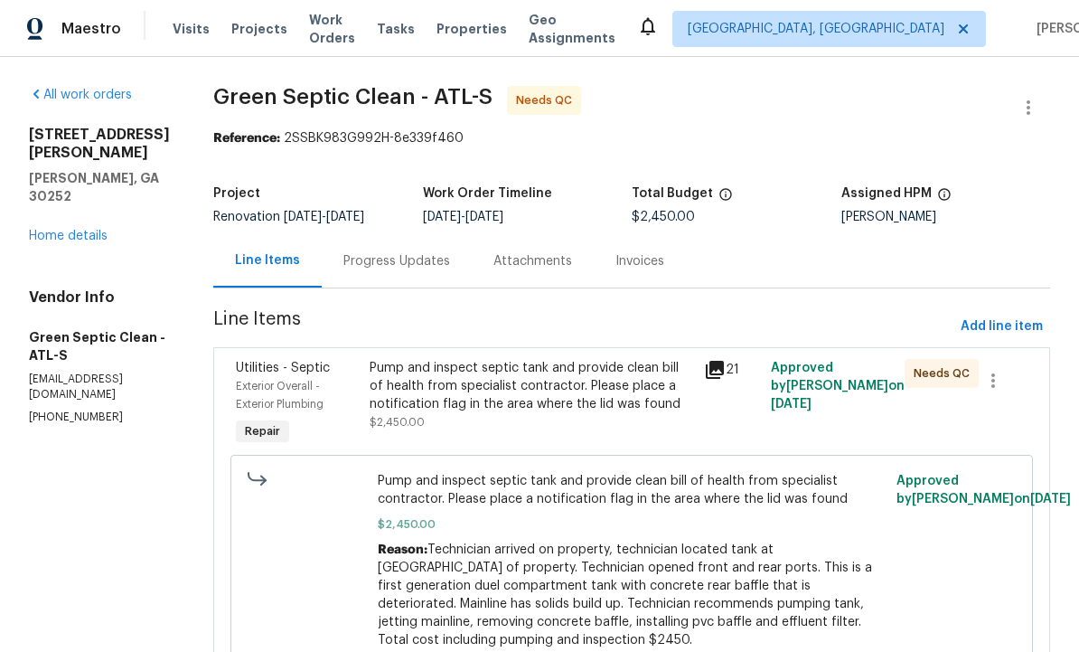
click at [513, 407] on div "Pump and inspect septic tank and provide clean bill of health from specialist c…" at bounding box center [532, 386] width 324 height 54
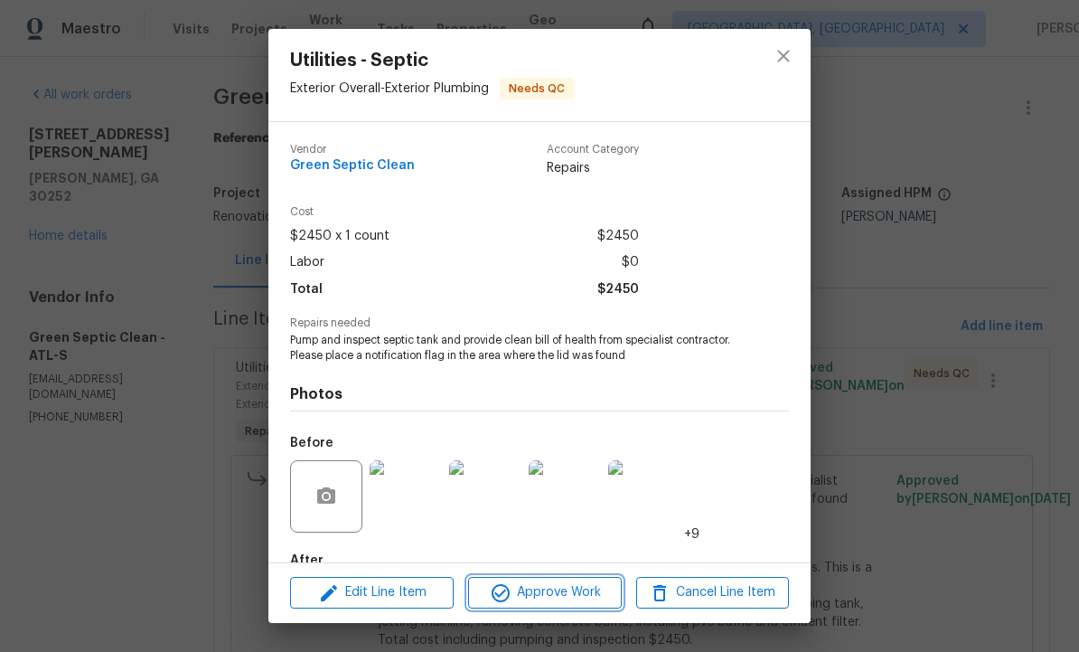
click at [569, 590] on span "Approve Work" at bounding box center [545, 592] width 142 height 23
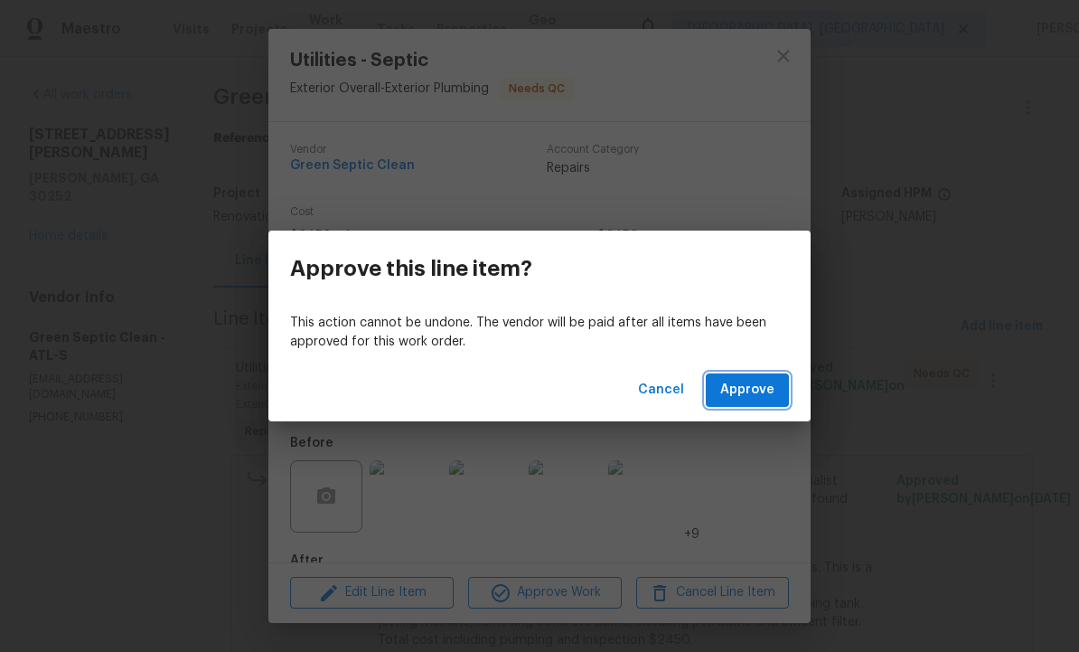
click at [753, 387] on span "Approve" at bounding box center [747, 390] width 54 height 23
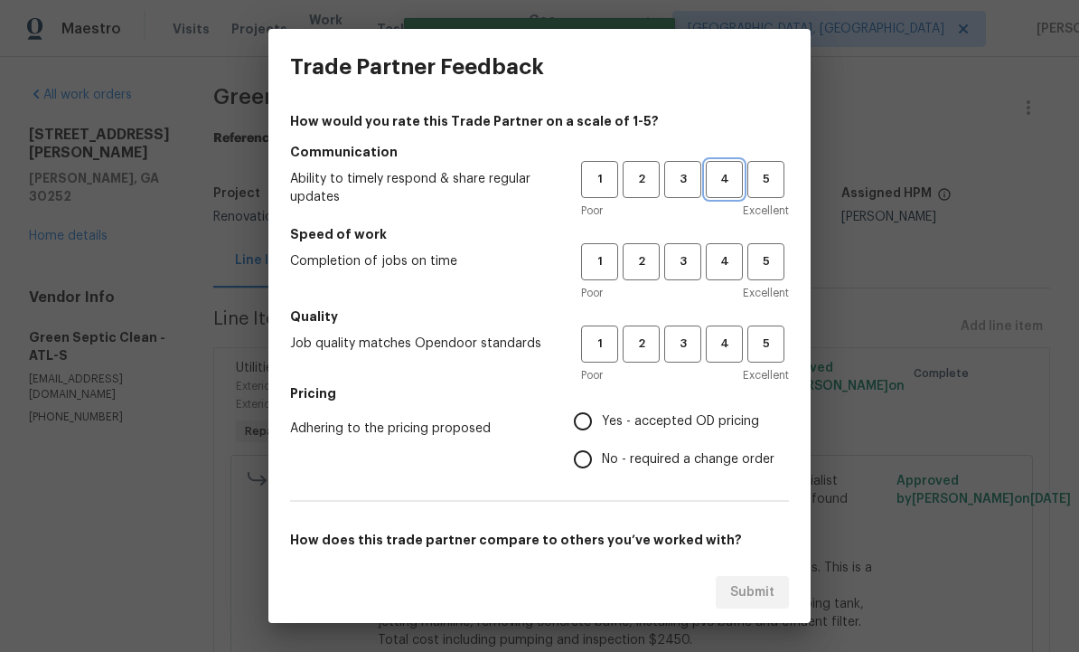
click at [731, 178] on span "4" at bounding box center [724, 179] width 33 height 21
click at [727, 252] on span "4" at bounding box center [724, 261] width 33 height 21
click at [728, 334] on span "4" at bounding box center [724, 344] width 33 height 21
click at [584, 426] on input "Yes - accepted OD pricing" at bounding box center [583, 421] width 38 height 38
radio input "true"
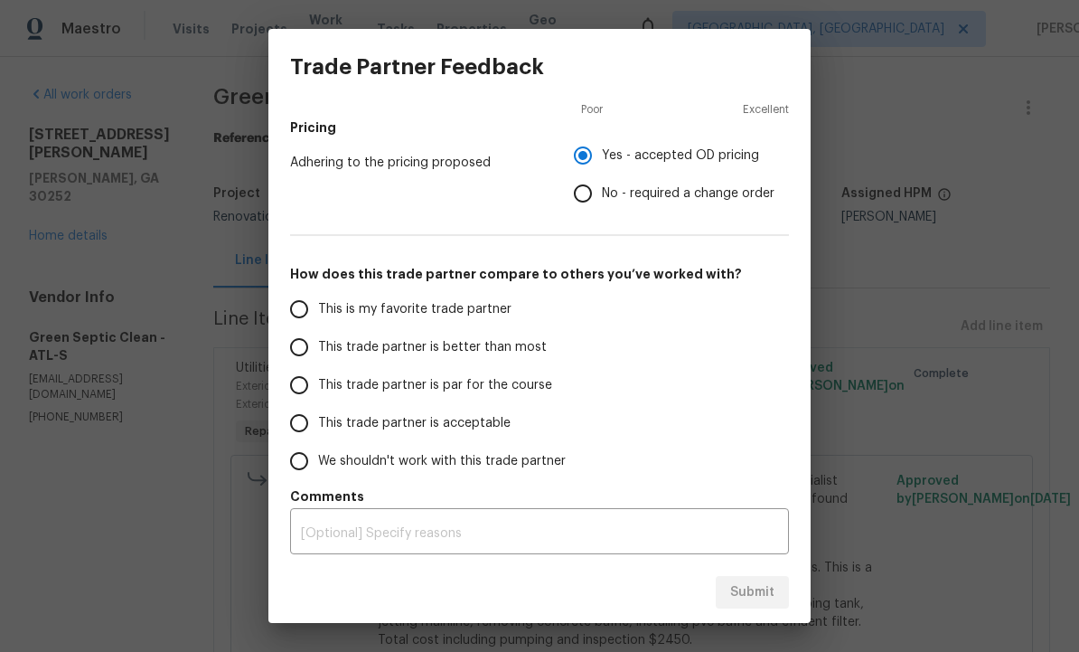
scroll to position [266, 0]
click at [301, 344] on input "This trade partner is better than most" at bounding box center [299, 347] width 38 height 38
click at [737, 599] on span "Submit" at bounding box center [752, 592] width 44 height 23
radio input "true"
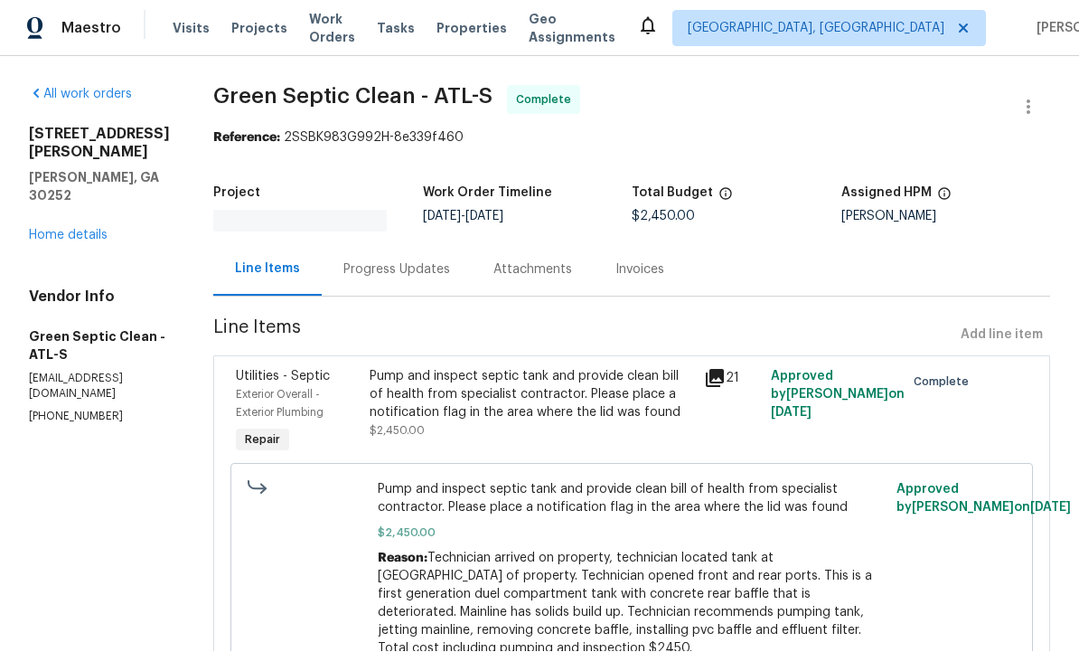
scroll to position [1, 0]
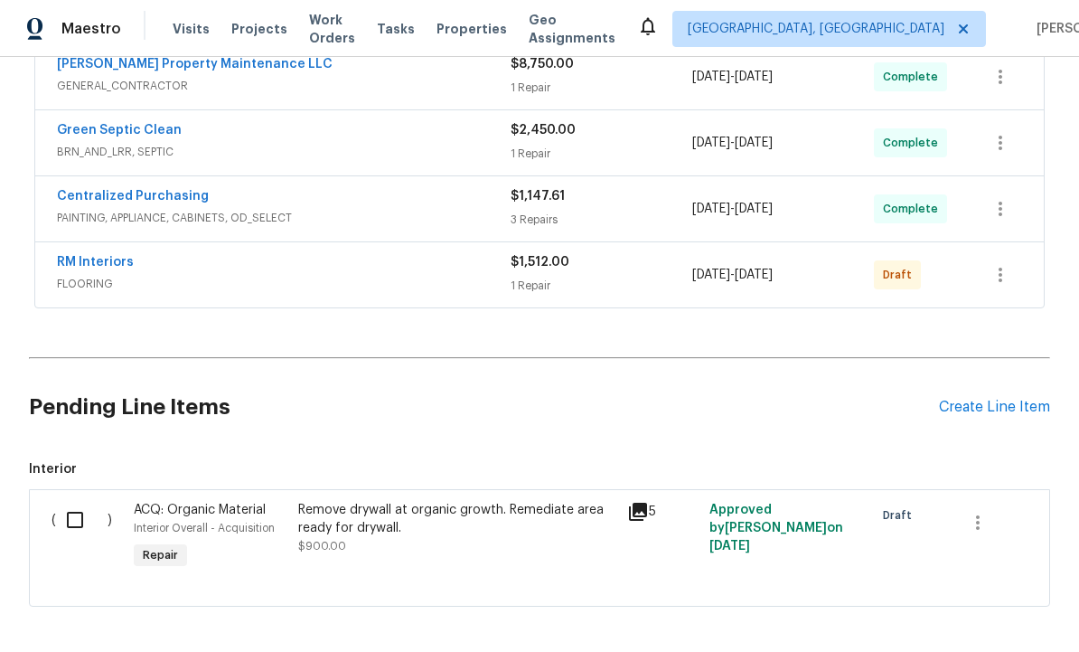
scroll to position [707, 0]
click at [992, 400] on div "Create Line Item" at bounding box center [994, 408] width 111 height 17
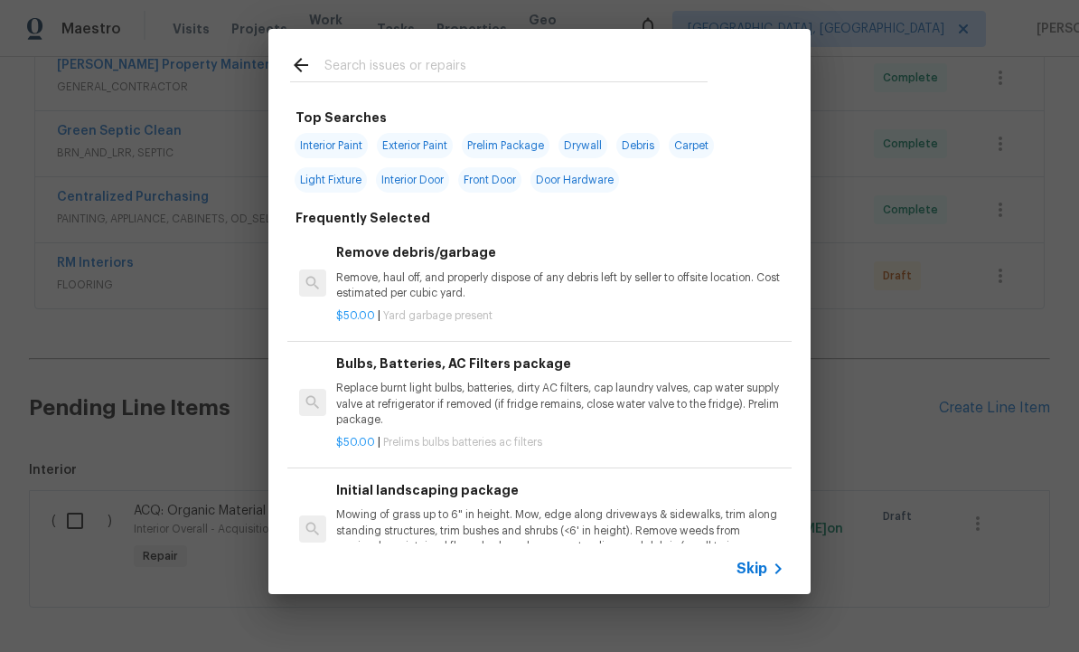
click at [382, 65] on input "text" at bounding box center [516, 67] width 383 height 27
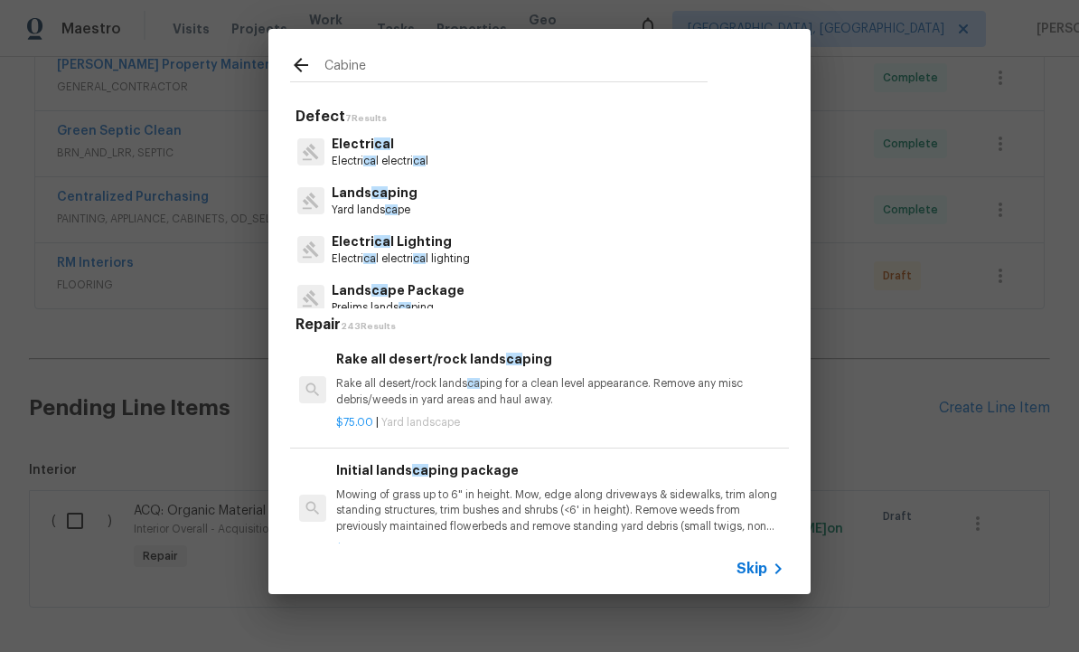
type input "Cabinet"
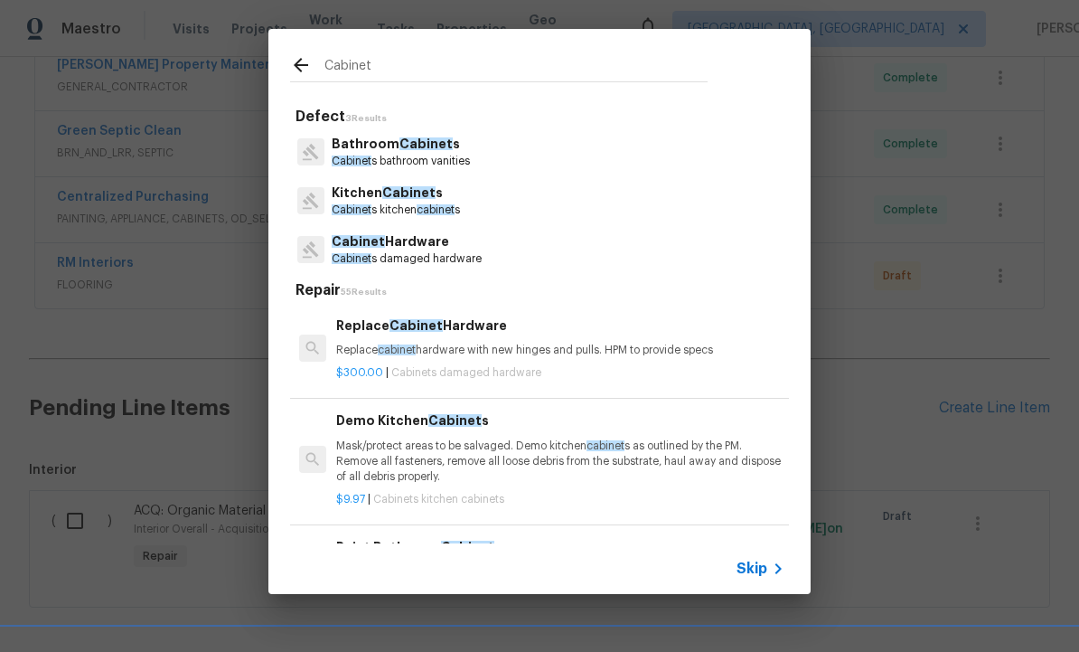
click at [408, 193] on span "Cabinet" at bounding box center [408, 192] width 53 height 13
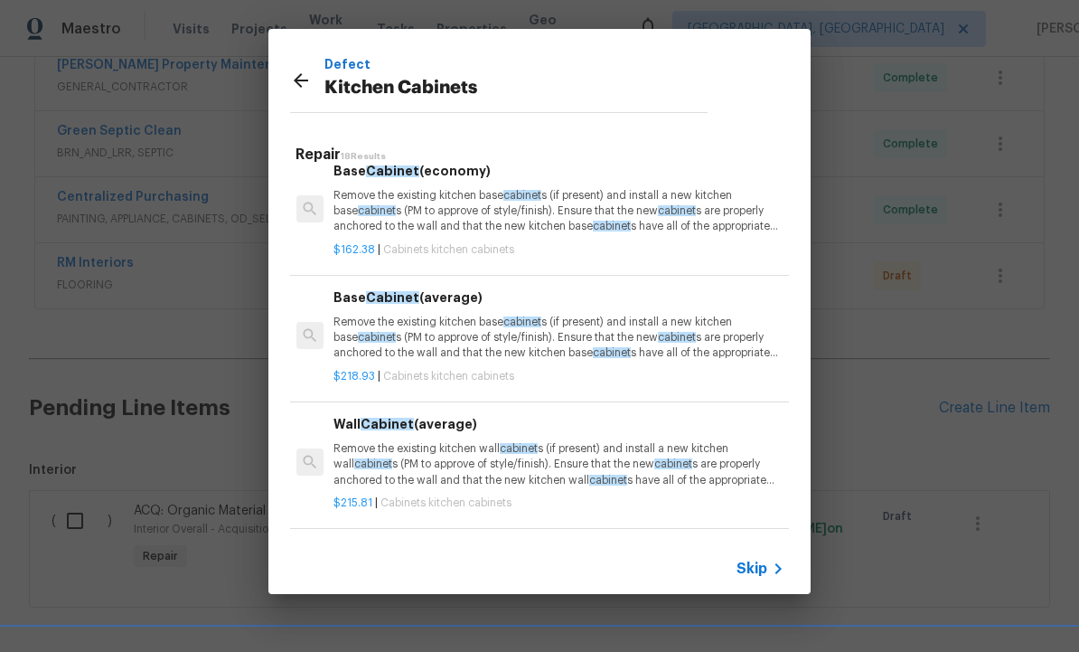
scroll to position [272, 3]
